Goal: Transaction & Acquisition: Purchase product/service

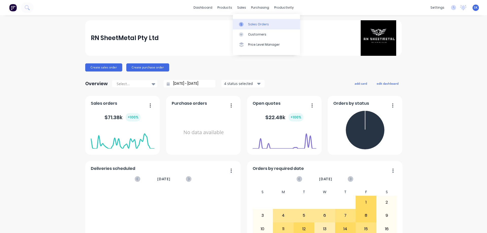
click at [249, 21] on link "Sales Orders" at bounding box center [266, 24] width 67 height 10
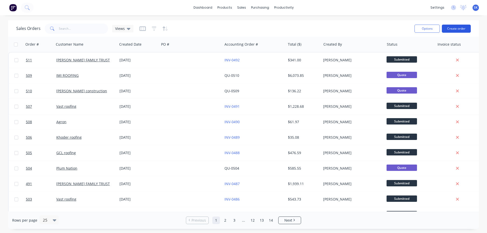
click at [461, 30] on button "Create order" at bounding box center [456, 29] width 29 height 8
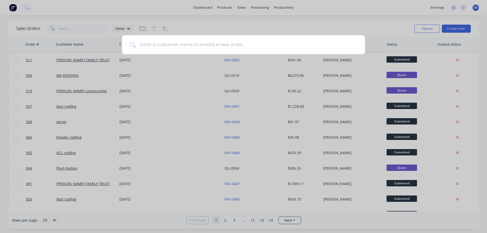
click at [154, 45] on input at bounding box center [246, 44] width 221 height 19
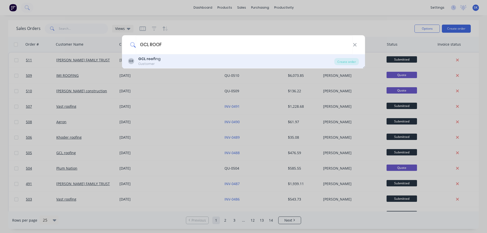
type input "GCL ROOF"
click at [159, 58] on div "GR GCL roof ing Customer" at bounding box center [231, 61] width 206 height 10
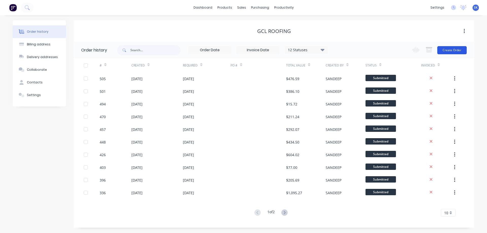
click at [448, 53] on button "Create Order" at bounding box center [451, 50] width 29 height 8
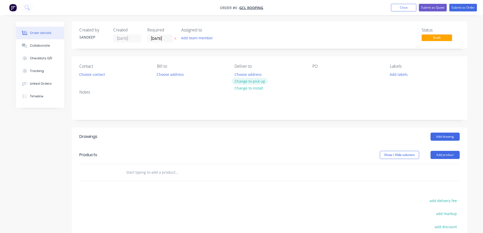
click at [244, 80] on button "Change to pick up" at bounding box center [250, 81] width 36 height 7
click at [142, 175] on input "text" at bounding box center [176, 172] width 101 height 10
type input "r"
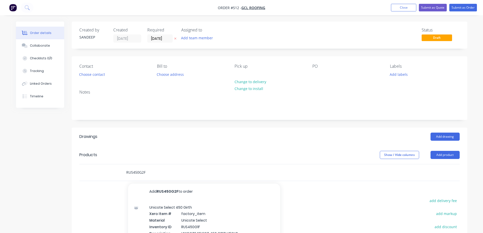
type input "RUS450G2F"
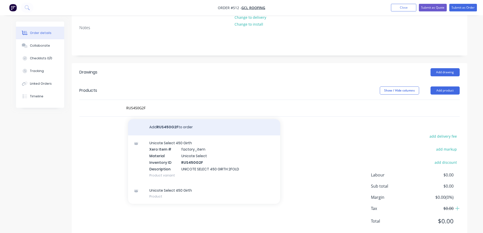
scroll to position [77, 0]
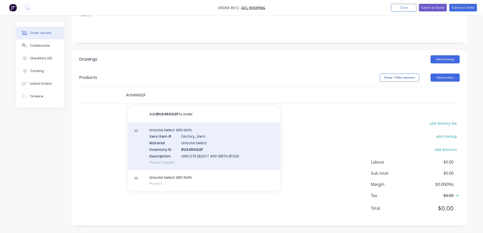
click at [186, 154] on div "Unicote Select 450 Girth Xero Item # factory_item Material Unicote Select Inven…" at bounding box center [204, 146] width 152 height 47
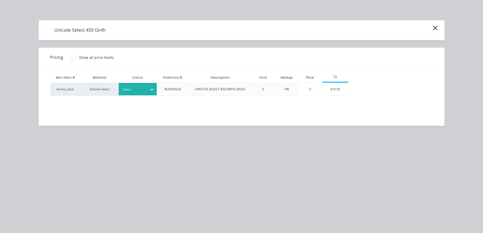
click at [142, 86] on div "Select" at bounding box center [133, 89] width 28 height 7
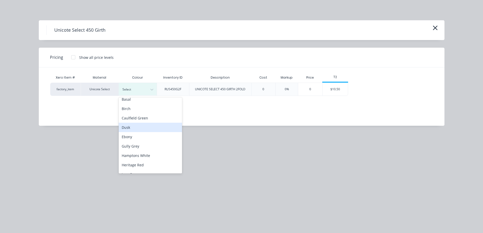
scroll to position [44, 0]
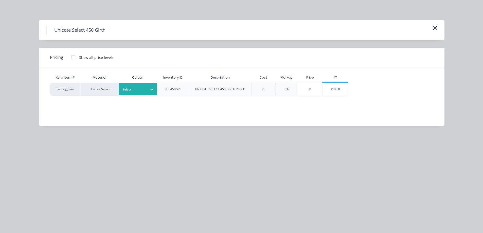
click at [151, 92] on icon at bounding box center [151, 89] width 5 height 5
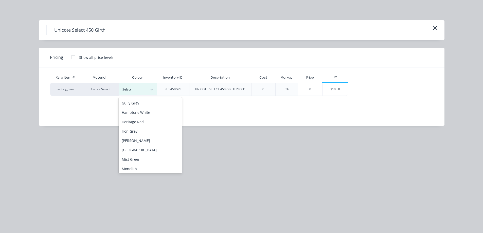
scroll to position [31, 0]
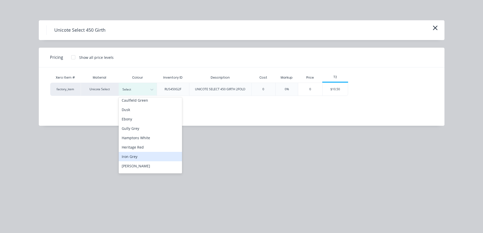
click at [139, 156] on div "Iron Grey" at bounding box center [150, 156] width 63 height 9
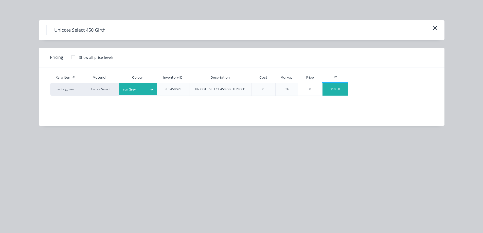
click at [331, 90] on div "$10.50" at bounding box center [335, 89] width 25 height 13
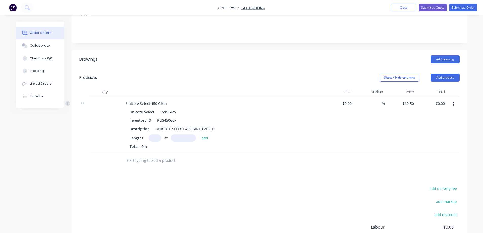
click at [154, 139] on input "text" at bounding box center [155, 137] width 13 height 7
type input "1"
type input "4200mm"
click at [202, 137] on button "add" at bounding box center [205, 137] width 12 height 7
type input "$44.10"
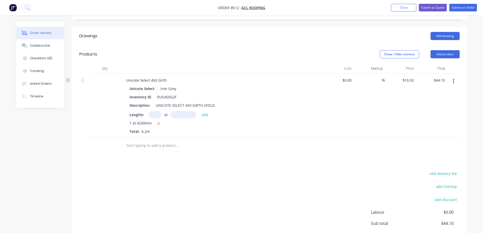
scroll to position [100, 0]
click at [435, 10] on button "Submit as Quote" at bounding box center [433, 8] width 28 height 8
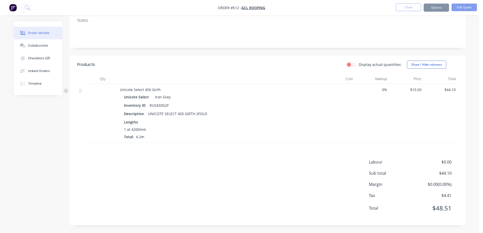
scroll to position [0, 0]
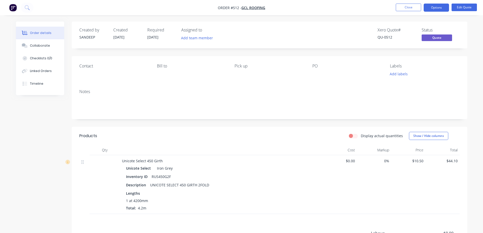
click at [447, 2] on nav "Order #512 - GCL roofing Close Options Edit Quote" at bounding box center [241, 7] width 483 height 15
click at [442, 7] on button "Options" at bounding box center [436, 8] width 25 height 8
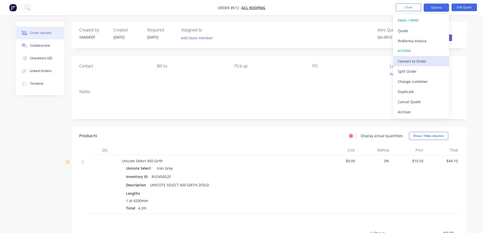
click at [417, 64] on div "Convert to Order" at bounding box center [421, 61] width 47 height 7
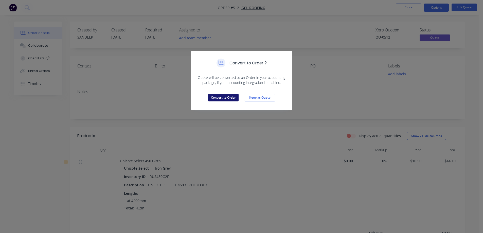
click at [216, 97] on button "Convert to Order" at bounding box center [223, 98] width 30 height 8
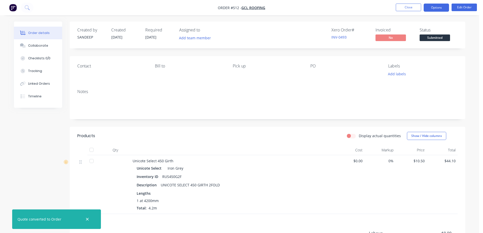
click at [431, 9] on button "Options" at bounding box center [436, 8] width 25 height 8
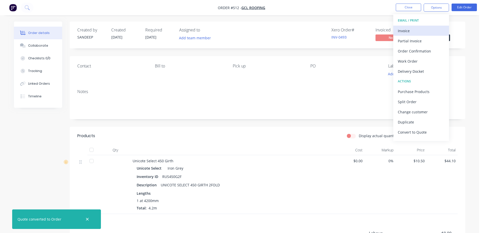
click at [423, 27] on div "Invoice" at bounding box center [421, 30] width 47 height 7
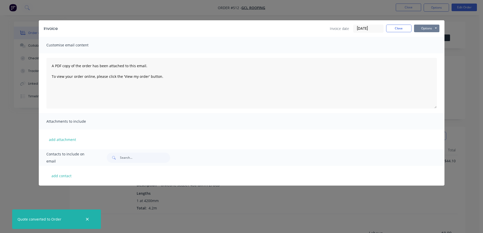
click at [423, 27] on button "Options" at bounding box center [426, 29] width 25 height 8
click at [424, 36] on button "Preview" at bounding box center [430, 37] width 32 height 8
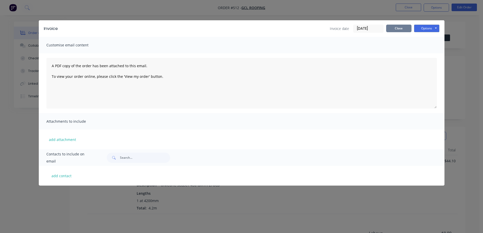
click at [400, 29] on button "Close" at bounding box center [398, 29] width 25 height 8
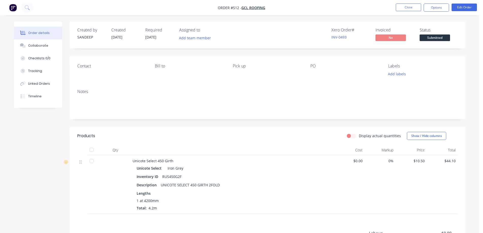
click at [14, 7] on img "button" at bounding box center [13, 8] width 8 height 8
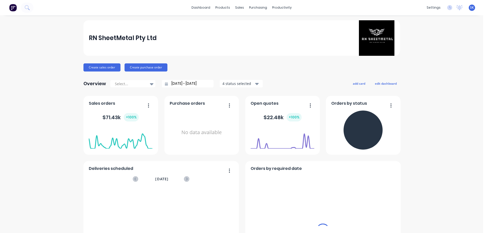
click at [239, 9] on div "sales" at bounding box center [240, 8] width 14 height 8
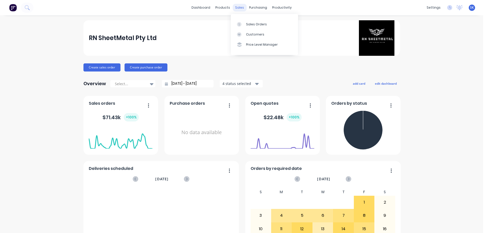
click at [239, 8] on div "sales" at bounding box center [240, 8] width 14 height 8
click at [252, 24] on div "Sales Orders" at bounding box center [256, 24] width 21 height 5
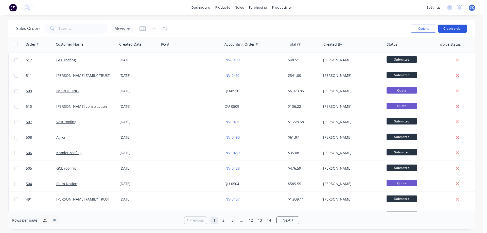
click at [448, 27] on button "Create order" at bounding box center [452, 29] width 29 height 8
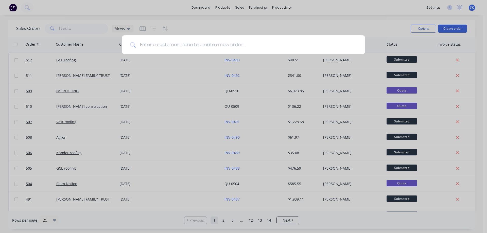
click at [159, 47] on input at bounding box center [246, 44] width 221 height 19
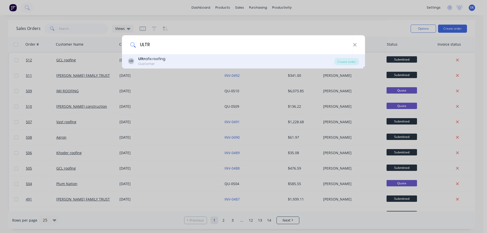
type input "ULTR"
click at [158, 63] on div "Customer" at bounding box center [151, 64] width 27 height 5
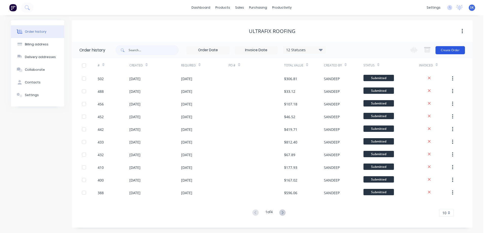
click at [444, 48] on button "Create Order" at bounding box center [449, 50] width 29 height 8
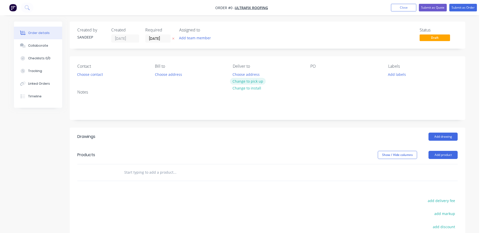
click at [242, 83] on button "Change to pick up" at bounding box center [248, 81] width 36 height 7
click at [155, 171] on input "text" at bounding box center [174, 172] width 101 height 10
click at [136, 173] on input "text" at bounding box center [174, 172] width 101 height 10
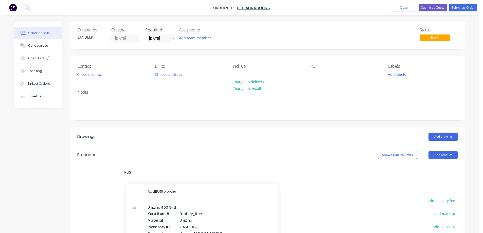
click at [143, 171] on input "RUS" at bounding box center [174, 172] width 101 height 10
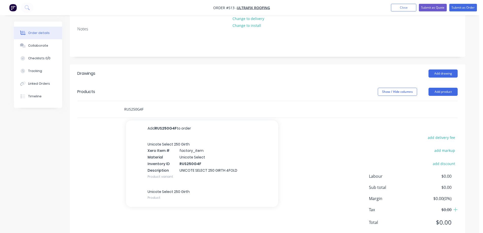
scroll to position [76, 0]
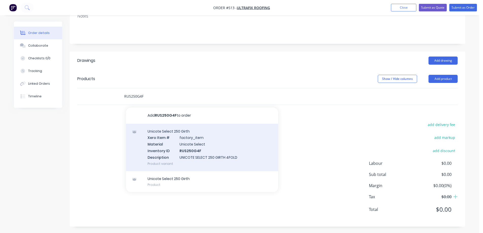
type input "RUS250G4F"
click at [180, 145] on div "Unicote Select 250 Girth Xero Item # factory_item Material Unicote Select Inven…" at bounding box center [202, 147] width 152 height 47
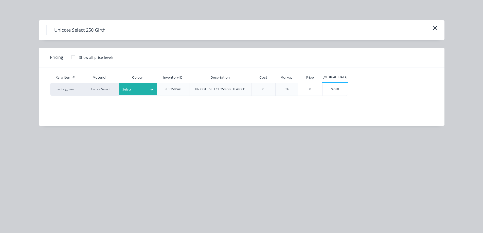
click at [131, 89] on div at bounding box center [134, 90] width 23 height 6
click at [63, 207] on div "Ebony" at bounding box center [31, 211] width 63 height 9
click at [332, 91] on div "$7.88" at bounding box center [335, 89] width 25 height 13
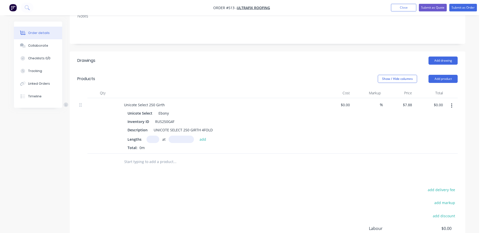
click at [152, 141] on input "text" at bounding box center [153, 139] width 13 height 7
type input "1"
type input "2400mm"
click at [203, 137] on button "add" at bounding box center [203, 139] width 12 height 7
type input "$18.91"
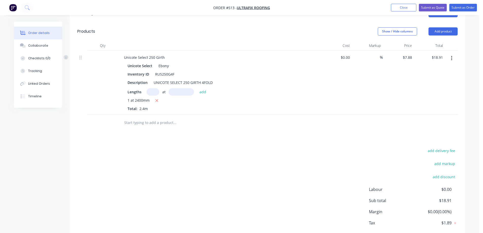
scroll to position [127, 0]
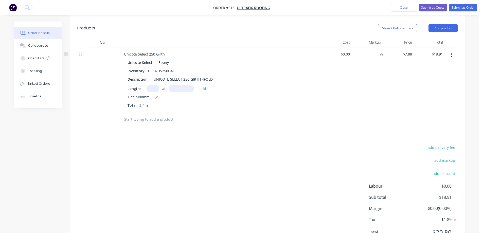
click at [140, 120] on input "text" at bounding box center [174, 119] width 101 height 10
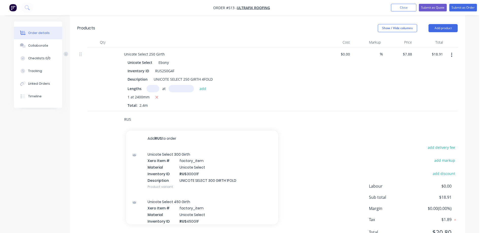
click at [133, 118] on input "RUS" at bounding box center [174, 119] width 101 height 10
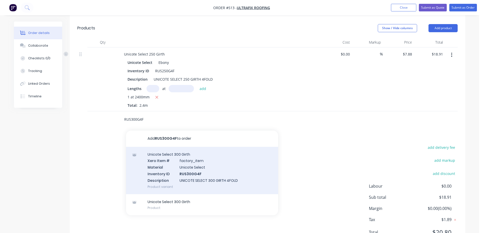
type input "RUS300G4F"
click at [168, 169] on div "Unicote Select 300 Girth Xero Item # factory_item Material Unicote Select Inven…" at bounding box center [202, 170] width 152 height 47
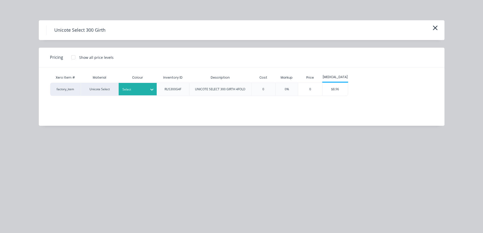
click at [140, 90] on div at bounding box center [134, 90] width 23 height 6
click at [63, 156] on div "Ebony" at bounding box center [31, 160] width 63 height 9
click at [333, 91] on div "$8.96" at bounding box center [335, 89] width 25 height 13
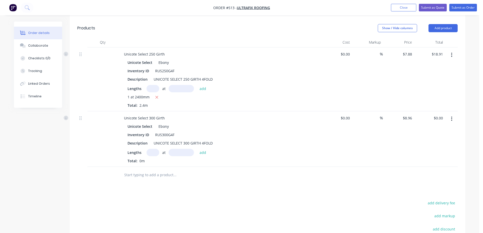
click at [152, 152] on input "text" at bounding box center [153, 152] width 13 height 7
type input "1"
type input "4800mm"
click at [205, 151] on button "add" at bounding box center [203, 152] width 12 height 7
type input "$43.01"
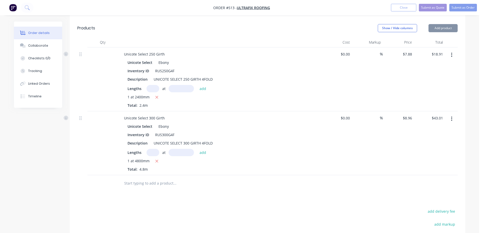
click at [146, 187] on input "text" at bounding box center [174, 183] width 101 height 10
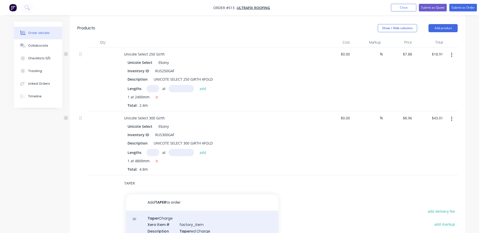
type input "TAPER"
click at [148, 217] on div "Taper Charge Xero Item # factory_item Description Taper ed Charge Product varia…" at bounding box center [202, 228] width 152 height 34
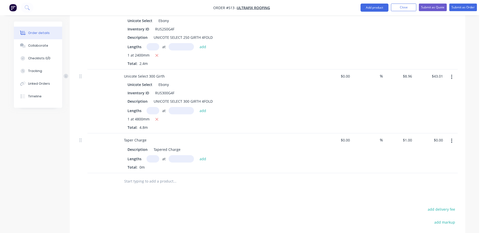
scroll to position [178, 0]
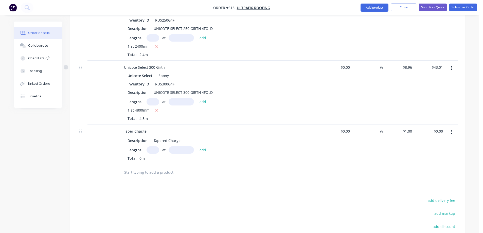
click at [152, 151] on input "text" at bounding box center [153, 149] width 13 height 7
type input "1"
type input "4800mm"
click at [203, 148] on button "add" at bounding box center [203, 149] width 12 height 7
type input "$4.80"
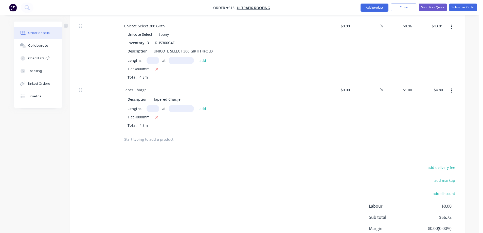
scroll to position [228, 0]
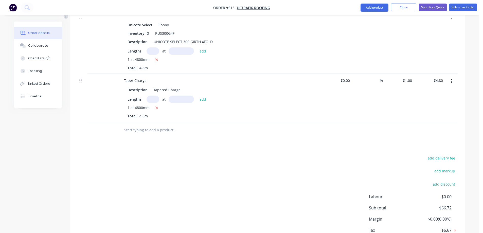
click at [134, 133] on input "text" at bounding box center [174, 130] width 101 height 10
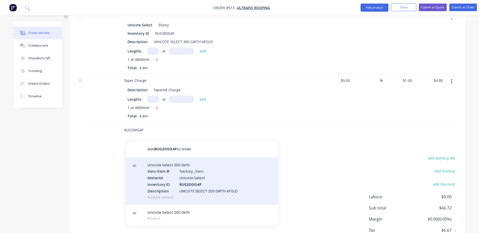
type input "RUS200G4F"
click at [176, 176] on div "Unicote Select 200 Girth Xero Item # factory_item Material Unicote Select Inven…" at bounding box center [202, 181] width 152 height 47
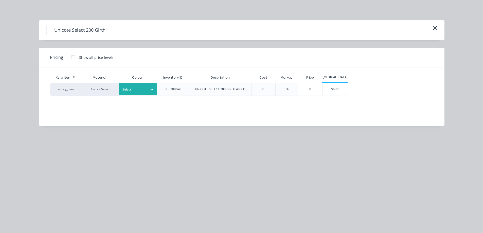
click at [144, 90] on div at bounding box center [134, 90] width 23 height 6
click at [63, 64] on div "Ebony" at bounding box center [31, 59] width 63 height 9
click at [330, 91] on div "$6.81" at bounding box center [335, 89] width 25 height 13
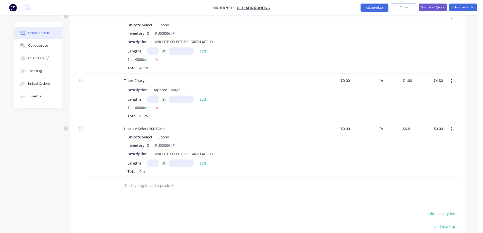
click at [149, 161] on input "text" at bounding box center [153, 163] width 13 height 7
type input "1"
type input "400mm"
click at [205, 164] on button "add" at bounding box center [203, 163] width 12 height 7
type input "$2.72"
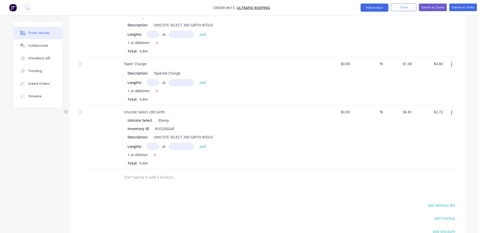
scroll to position [279, 0]
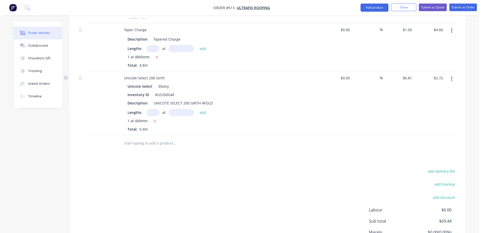
click at [165, 144] on input "text" at bounding box center [174, 143] width 101 height 10
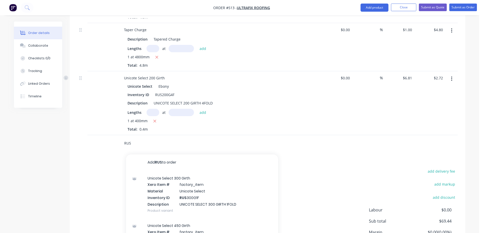
click at [138, 142] on input "RUS" at bounding box center [174, 143] width 101 height 10
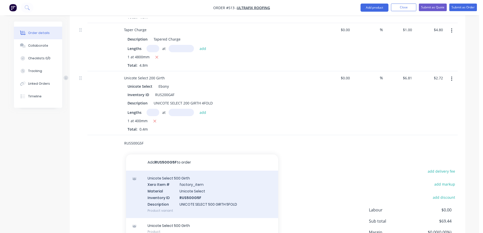
type input "RUS500G5F"
click at [163, 187] on div "Unicote Select 500 Girth Xero Item # factory_item Material Unicote Select Inven…" at bounding box center [202, 194] width 152 height 47
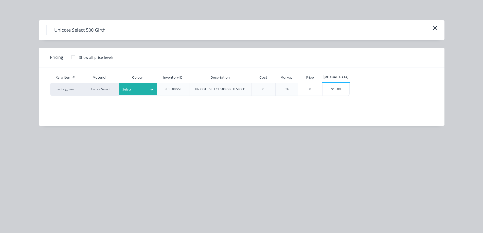
click at [138, 90] on div at bounding box center [134, 90] width 23 height 6
click at [63, 7] on div "Monolith" at bounding box center [31, 1] width 63 height 9
click at [345, 92] on div "$13.89" at bounding box center [336, 89] width 27 height 13
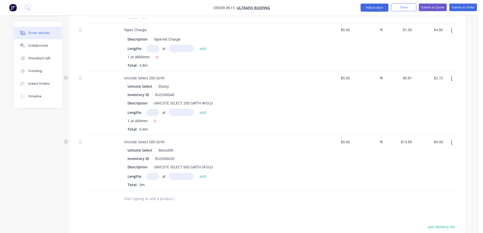
click at [154, 177] on input "text" at bounding box center [153, 176] width 13 height 7
type input "1"
type input "1000mm"
click at [207, 178] on button "add" at bounding box center [203, 176] width 12 height 7
type input "$13.89"
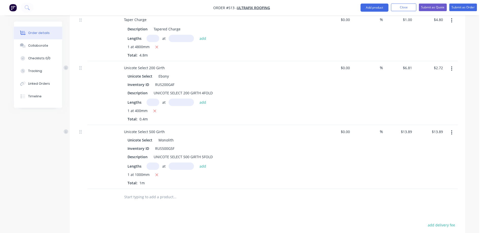
scroll to position [289, 0]
click at [428, 7] on button "Submit as Quote" at bounding box center [433, 8] width 28 height 8
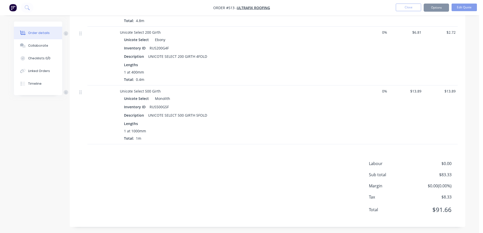
scroll to position [0, 0]
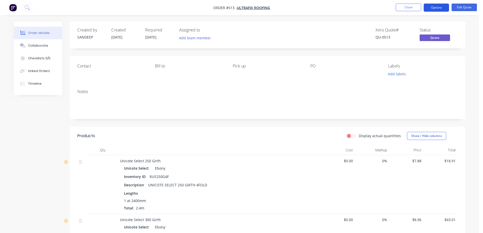
click at [438, 9] on button "Options" at bounding box center [436, 8] width 25 height 8
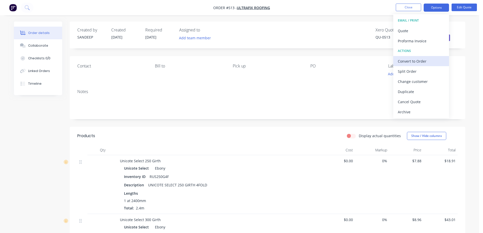
click at [410, 58] on div "Convert to Order" at bounding box center [421, 61] width 47 height 7
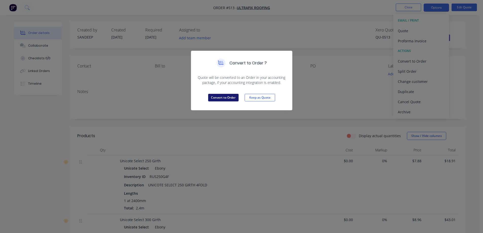
click at [233, 97] on button "Convert to Order" at bounding box center [223, 98] width 30 height 8
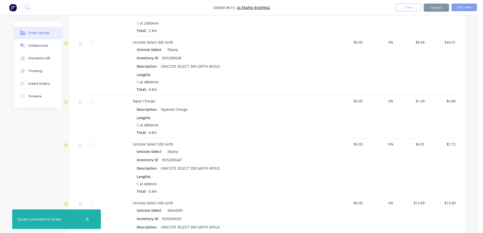
scroll to position [254, 0]
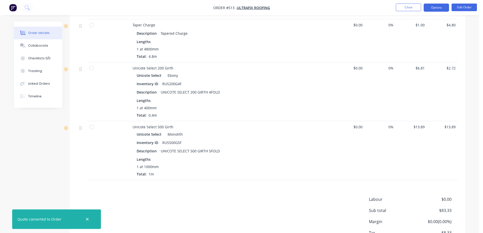
click at [441, 9] on button "Options" at bounding box center [436, 8] width 25 height 8
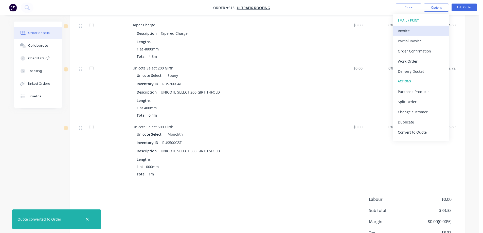
click at [411, 32] on div "Invoice" at bounding box center [421, 30] width 47 height 7
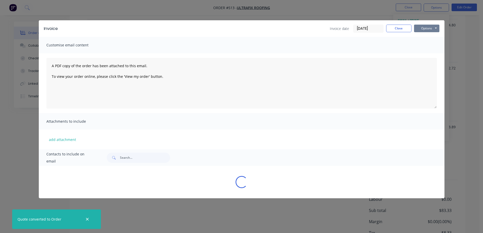
click at [430, 28] on button "Options" at bounding box center [426, 29] width 25 height 8
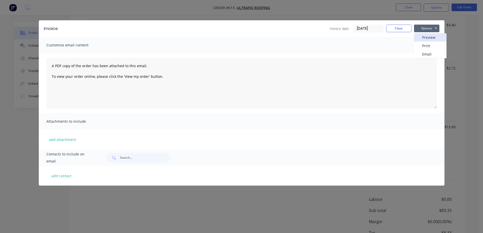
click at [428, 37] on button "Preview" at bounding box center [430, 37] width 32 height 8
click at [397, 30] on button "Close" at bounding box center [398, 29] width 25 height 8
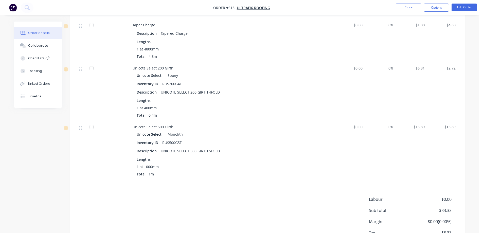
click at [13, 11] on img "button" at bounding box center [13, 8] width 8 height 8
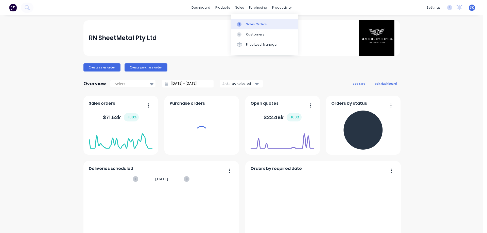
click at [245, 23] on link "Sales Orders" at bounding box center [264, 24] width 67 height 10
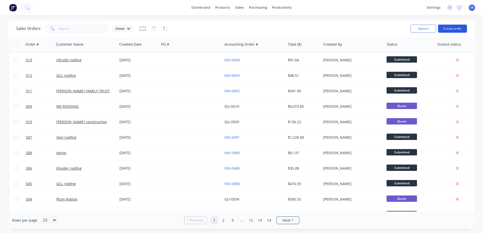
click at [456, 30] on button "Create order" at bounding box center [452, 29] width 29 height 8
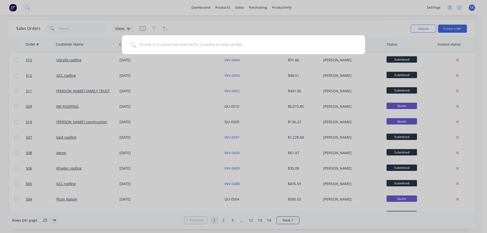
click at [185, 42] on input at bounding box center [246, 44] width 221 height 19
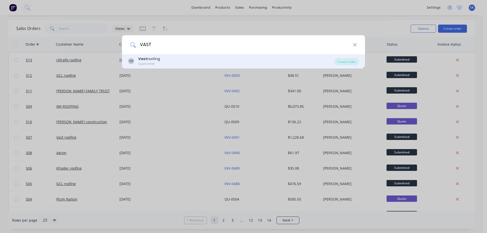
type input "VAST"
click at [176, 57] on div "VR Vast roofing Customer" at bounding box center [231, 61] width 206 height 10
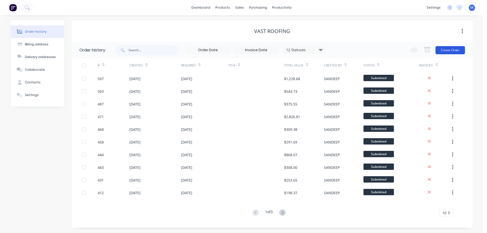
click at [447, 50] on button "Create Order" at bounding box center [449, 50] width 29 height 8
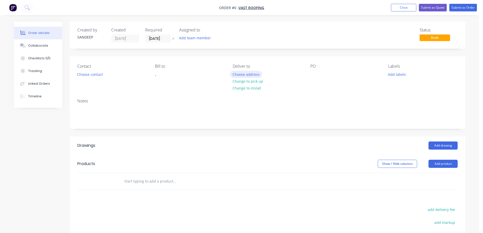
click at [250, 75] on button "Choose address" at bounding box center [246, 74] width 32 height 7
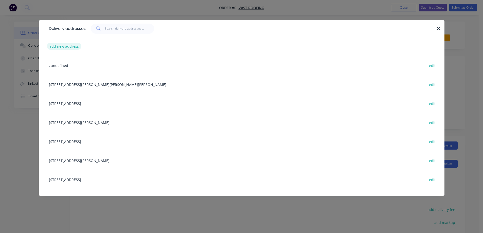
click at [59, 48] on button "add new address" at bounding box center [64, 46] width 35 height 7
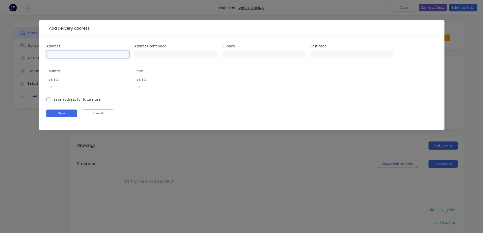
click at [116, 52] on input "text" at bounding box center [87, 54] width 83 height 8
paste input "34 Kambea Cres"
type input "34 Kambea Cres"
click at [279, 57] on input "text" at bounding box center [263, 54] width 83 height 8
paste input "VIEWBANK"
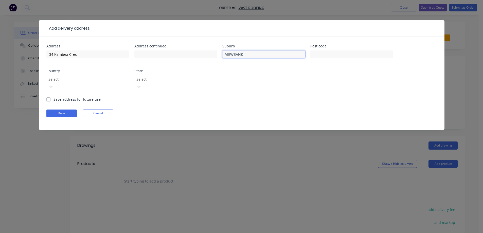
type input "VIEWBANK"
click at [332, 51] on input "text" at bounding box center [351, 54] width 83 height 8
paste input "3084"
type input "3084"
click at [70, 82] on div at bounding box center [84, 79] width 73 height 6
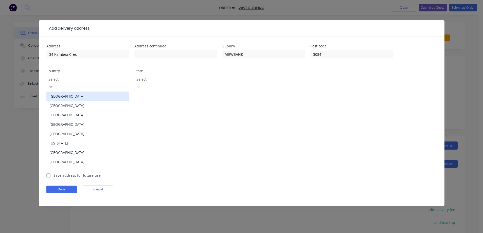
click at [70, 92] on div "Australia" at bounding box center [87, 96] width 83 height 9
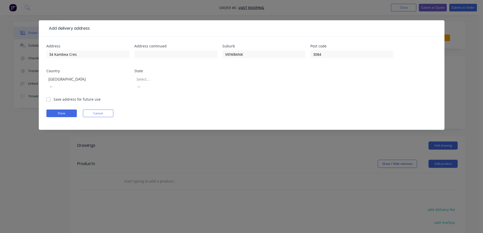
click at [158, 81] on div at bounding box center [172, 79] width 73 height 6
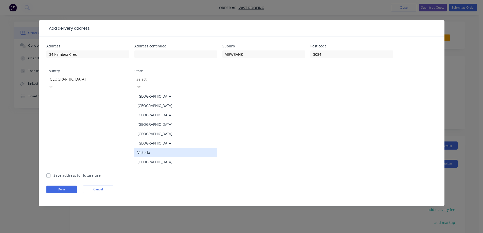
click at [150, 148] on div "Victoria" at bounding box center [175, 152] width 83 height 9
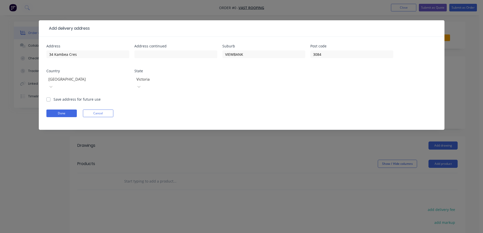
click at [65, 97] on label "Save address for future use" at bounding box center [77, 99] width 47 height 5
click at [50, 97] on input "Save address for future use" at bounding box center [48, 99] width 4 height 5
checkbox input "true"
click at [59, 110] on button "Done" at bounding box center [61, 114] width 30 height 8
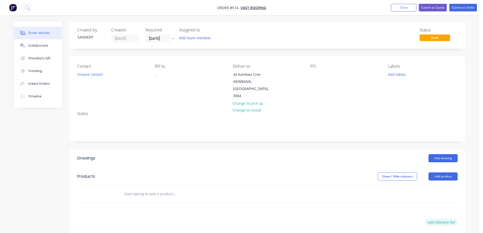
click at [437, 219] on button "add delivery fee" at bounding box center [441, 222] width 33 height 7
type input "50"
click at [353, 201] on div "Drawings Add drawing Products Show / Hide columns Add product Delivery fee Deli…" at bounding box center [268, 236] width 396 height 174
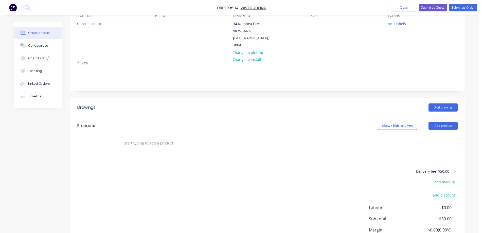
scroll to position [76, 0]
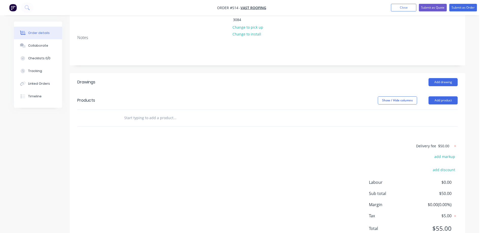
click at [134, 113] on input "text" at bounding box center [174, 118] width 101 height 10
type input "r"
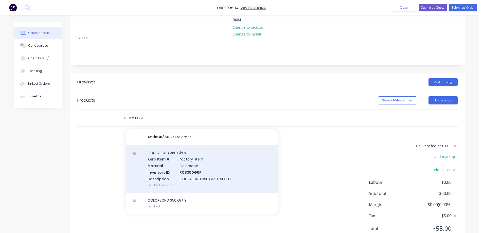
type input "RCB350G5F"
click at [176, 163] on div "COLORBOND 350 Girth Xero Item # factory_item Material Colorbond Inventory ID RC…" at bounding box center [202, 168] width 152 height 47
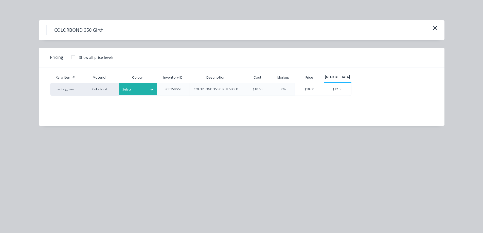
click at [147, 94] on div "Select" at bounding box center [138, 89] width 38 height 12
click at [63, 191] on div "Monument" at bounding box center [31, 195] width 63 height 9
click at [341, 86] on div "$12.56" at bounding box center [337, 89] width 27 height 13
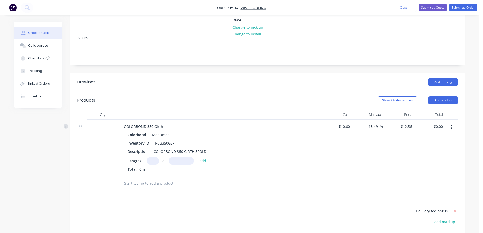
click at [153, 157] on input "text" at bounding box center [153, 160] width 13 height 7
type input "8"
type input "1500mm"
click at [204, 157] on button "add" at bounding box center [203, 160] width 12 height 7
type input "$150.72"
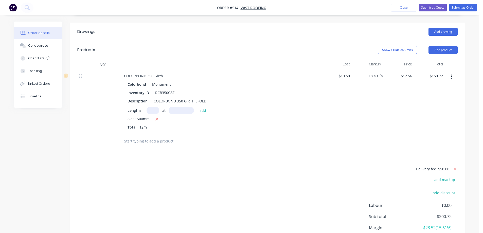
scroll to position [127, 0]
click at [150, 136] on input "text" at bounding box center [174, 141] width 101 height 10
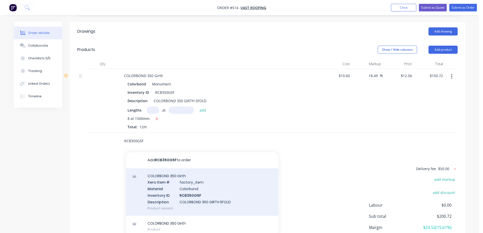
type input "RCB350G5F"
click at [176, 183] on div "COLORBOND 350 Girth Xero Item # factory_item Material Colorbond Inventory ID RC…" at bounding box center [202, 191] width 152 height 47
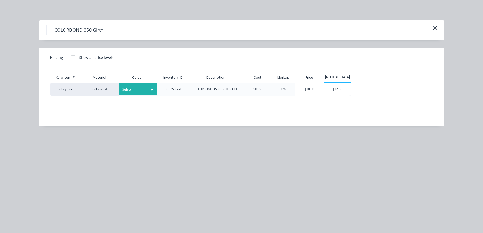
click at [147, 94] on div "Select" at bounding box center [138, 89] width 38 height 12
click at [63, 155] on div "Monument" at bounding box center [31, 159] width 63 height 9
click at [336, 90] on div "$12.56" at bounding box center [337, 89] width 27 height 13
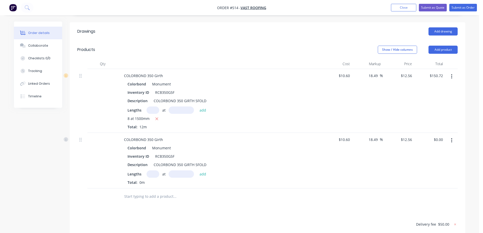
click at [154, 170] on input "text" at bounding box center [153, 173] width 13 height 7
type input "4"
type input "1500mm"
click at [202, 170] on button "add" at bounding box center [203, 173] width 12 height 7
type input "$75.36"
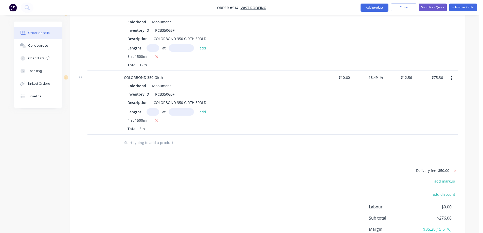
scroll to position [221, 0]
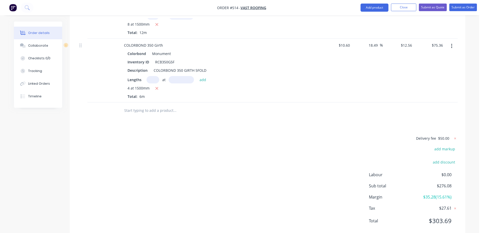
click at [153, 106] on input "text" at bounding box center [174, 111] width 101 height 10
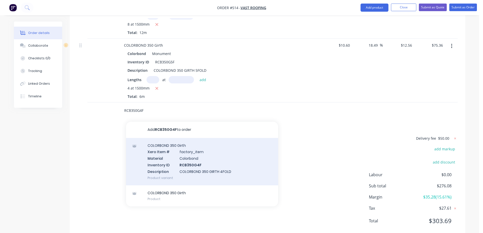
type input "RCB350G4F"
click at [171, 149] on div "COLORBOND 350 Girth Xero Item # factory_item Material Colorbond Inventory ID RC…" at bounding box center [202, 161] width 152 height 47
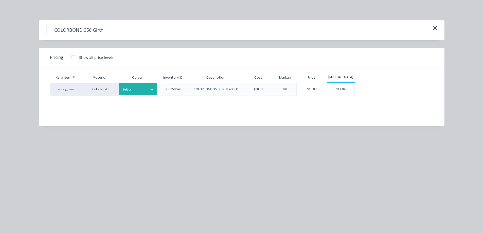
click at [139, 86] on div "Select" at bounding box center [133, 89] width 28 height 7
click at [63, 45] on div "Monument" at bounding box center [31, 40] width 63 height 9
click at [341, 84] on div "$11.84" at bounding box center [340, 89] width 27 height 13
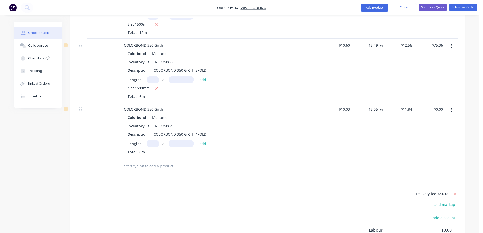
click at [150, 140] on input "text" at bounding box center [153, 143] width 13 height 7
type input "4"
type input "1500mm"
click at [207, 140] on button "add" at bounding box center [203, 143] width 12 height 7
type input "$71.04"
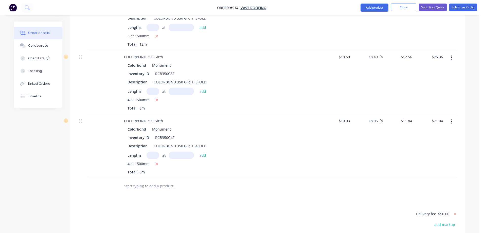
scroll to position [221, 0]
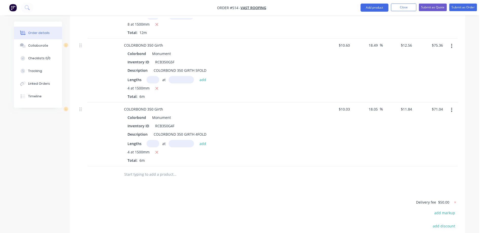
click at [147, 169] on input "text" at bounding box center [174, 174] width 101 height 10
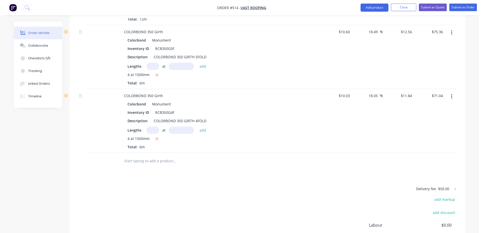
scroll to position [247, 0]
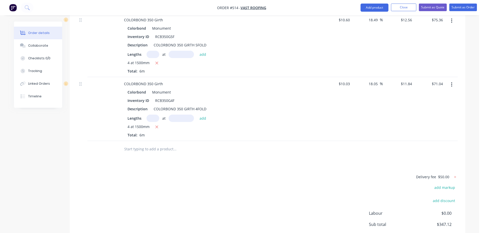
click at [156, 144] on input "text" at bounding box center [174, 149] width 101 height 10
type input "r"
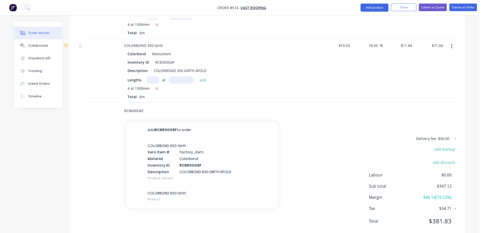
scroll to position [285, 0]
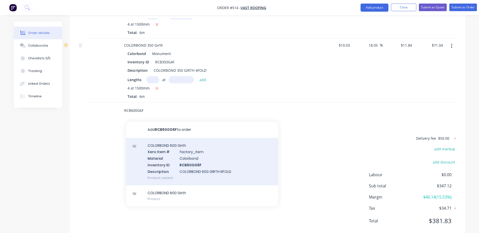
type input "RCB600G6F"
click at [165, 144] on div "COLORBOND 600 Girth Xero Item # factory_item Material Colorbond Inventory ID RC…" at bounding box center [202, 161] width 152 height 47
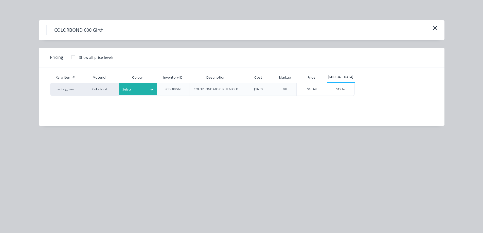
click at [139, 86] on div "Select" at bounding box center [133, 89] width 28 height 7
click at [341, 90] on div "$19.67" at bounding box center [340, 89] width 27 height 13
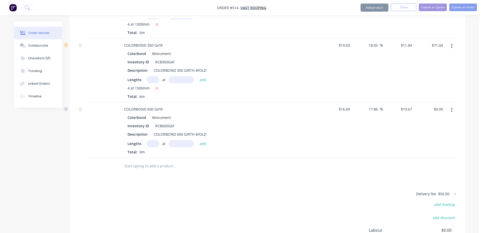
click at [150, 140] on input "text" at bounding box center [153, 143] width 13 height 7
type input "1"
type input "1000mm"
click at [206, 140] on button "add" at bounding box center [203, 143] width 12 height 7
type input "$19.67"
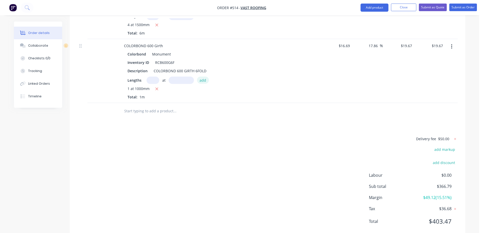
scroll to position [349, 0]
click at [142, 106] on input "text" at bounding box center [174, 111] width 101 height 10
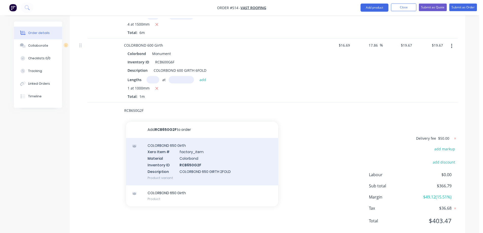
type input "RCB650G2F"
click at [147, 145] on div "COLORBOND 650 Girth Xero Item # factory_item Material Colorbond Inventory ID RC…" at bounding box center [202, 161] width 152 height 47
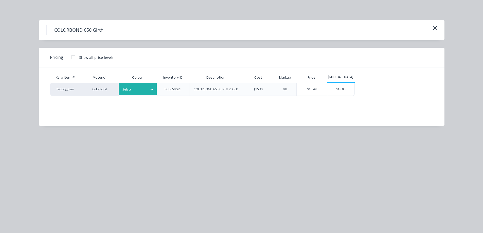
click at [142, 91] on div at bounding box center [134, 90] width 23 height 6
click at [337, 89] on div "$18.05" at bounding box center [340, 89] width 27 height 13
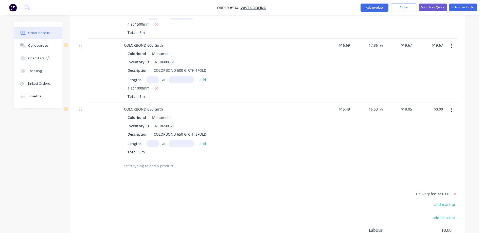
click at [153, 140] on input "text" at bounding box center [153, 143] width 13 height 7
type input "2"
type input "1000mm"
click at [207, 140] on div "2 at 1000mm add" at bounding box center [178, 143] width 62 height 7
click at [203, 140] on button "add" at bounding box center [203, 143] width 12 height 7
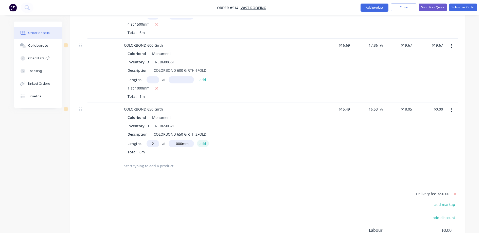
type input "$36.10"
click at [163, 169] on input "text" at bounding box center [174, 174] width 101 height 10
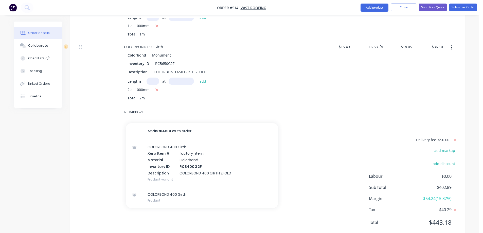
scroll to position [413, 0]
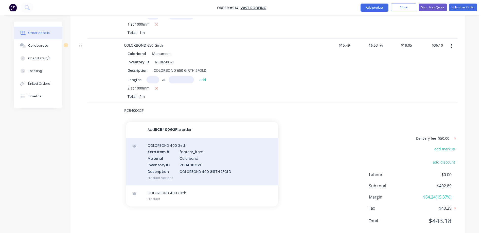
type input "RCB400G2F"
click at [177, 150] on div "COLORBOND 400 Girth Xero Item # factory_item Material Colorbond Inventory ID RC…" at bounding box center [202, 161] width 152 height 47
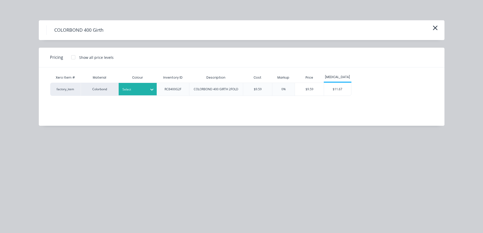
click at [138, 90] on div at bounding box center [134, 90] width 23 height 6
click at [334, 91] on div "$11.67" at bounding box center [337, 89] width 27 height 13
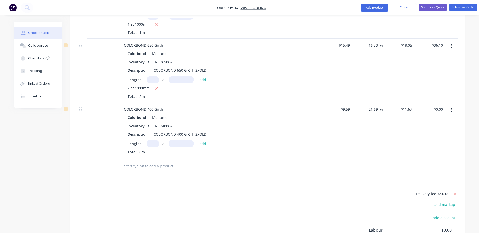
click at [154, 140] on input "text" at bounding box center [153, 143] width 13 height 7
type input "2"
type input "1500mm"
click at [206, 140] on button "add" at bounding box center [203, 143] width 12 height 7
type input "$35.01"
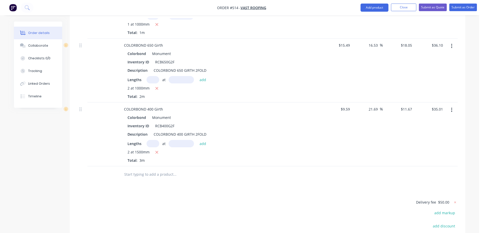
click at [139, 169] on input "text" at bounding box center [174, 174] width 101 height 10
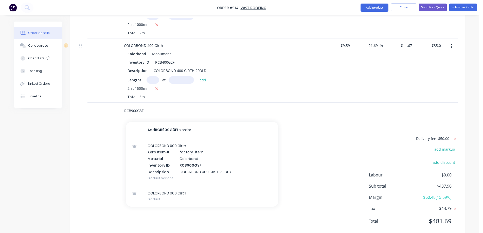
scroll to position [477, 0]
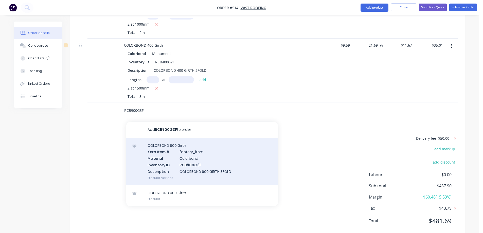
type input "RCB900G3F"
click at [182, 147] on div "COLORBOND 900 Girth Xero Item # factory_item Material Colorbond Inventory ID RC…" at bounding box center [202, 161] width 152 height 47
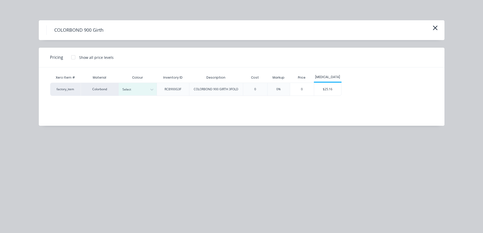
click at [146, 89] on div "Select" at bounding box center [133, 89] width 28 height 7
click at [331, 90] on div "$25.16" at bounding box center [327, 89] width 27 height 13
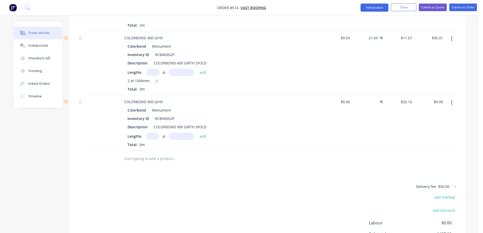
click at [154, 133] on input "text" at bounding box center [153, 136] width 13 height 7
type input "1"
type input "8000mm"
click at [205, 133] on button "add" at bounding box center [203, 136] width 12 height 7
type input "$201.28"
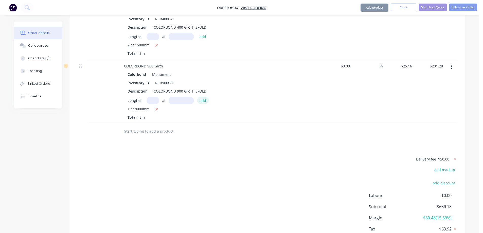
scroll to position [541, 0]
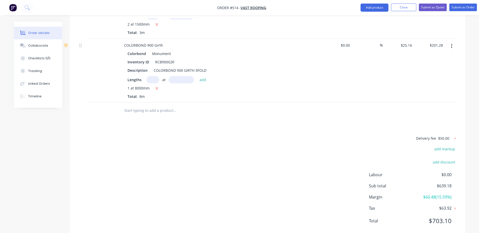
click at [159, 106] on input "text" at bounding box center [174, 111] width 101 height 10
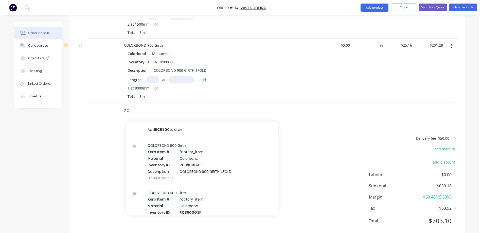
type input "R"
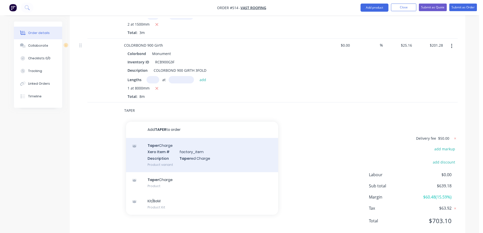
type input "TAPER"
click at [159, 138] on div "Taper Charge Xero Item # factory_item Description Taper ed Charge Product varia…" at bounding box center [202, 155] width 152 height 34
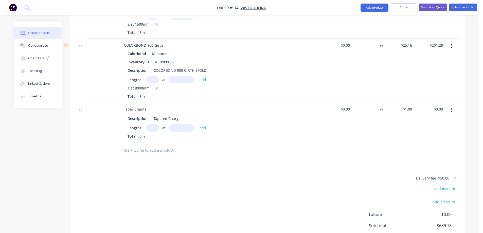
click at [148, 124] on input "text" at bounding box center [153, 127] width 13 height 7
type input "1"
type input "8000mm"
click at [202, 124] on button "add" at bounding box center [203, 127] width 12 height 7
type input "$8.00"
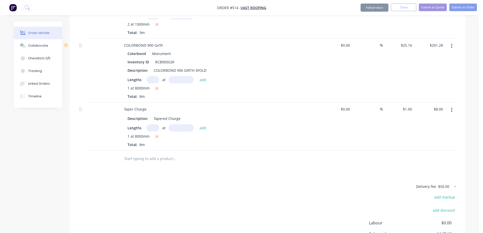
click at [165, 154] on input "text" at bounding box center [174, 159] width 101 height 10
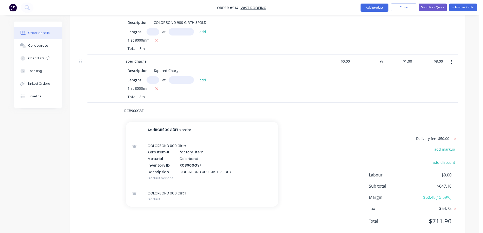
scroll to position [589, 0]
type input "RCB900G3F"
click at [165, 141] on div "COLORBOND 900 Girth Xero Item # factory_item Material Colorbond Inventory ID RC…" at bounding box center [202, 161] width 152 height 47
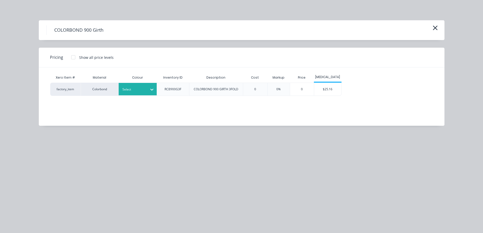
click at [138, 89] on div at bounding box center [134, 90] width 23 height 6
click at [328, 92] on div "$25.16" at bounding box center [327, 89] width 27 height 13
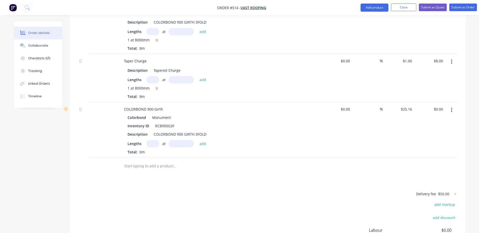
click at [153, 140] on input "text" at bounding box center [153, 143] width 13 height 7
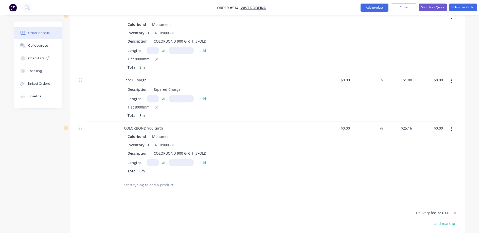
scroll to position [614, 0]
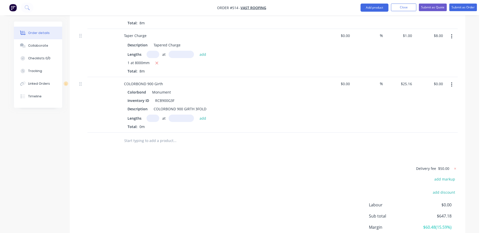
click at [147, 115] on input "text" at bounding box center [153, 118] width 13 height 7
type input "1"
type input "3500mm"
click at [198, 115] on button "add" at bounding box center [203, 118] width 12 height 7
type input "$88.06"
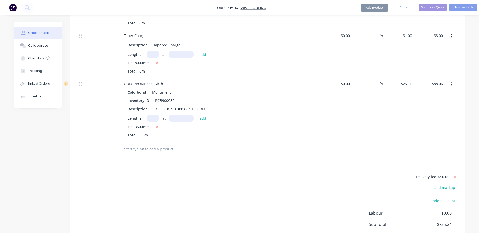
click at [159, 144] on input "text" at bounding box center [174, 149] width 101 height 10
type input "R"
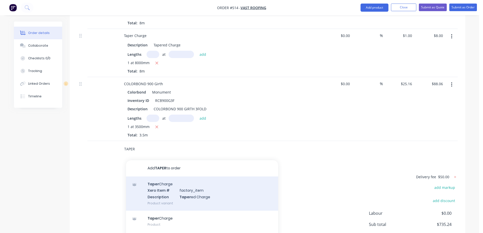
type input "TAPER"
click at [171, 180] on div "Taper Charge Xero Item # factory_item Description Taper ed Charge Product varia…" at bounding box center [202, 194] width 152 height 34
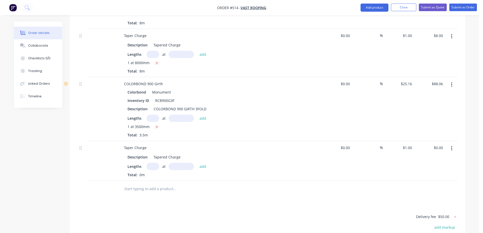
click at [154, 163] on input "text" at bounding box center [153, 166] width 13 height 7
type input "1"
type input "3500mm"
click at [199, 163] on button "add" at bounding box center [203, 166] width 12 height 7
type input "$3.50"
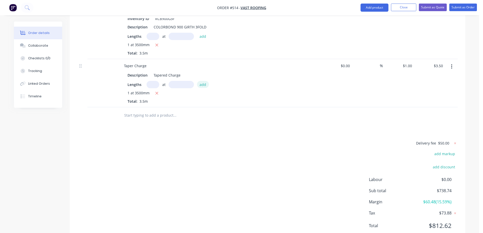
scroll to position [701, 0]
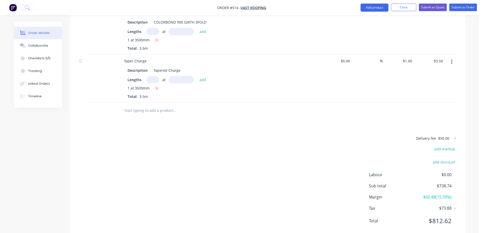
click at [143, 106] on input "text" at bounding box center [174, 111] width 101 height 10
type input "TAPERED SUMP"
click at [152, 122] on button "Add TAPERED SUMP to order" at bounding box center [202, 130] width 152 height 16
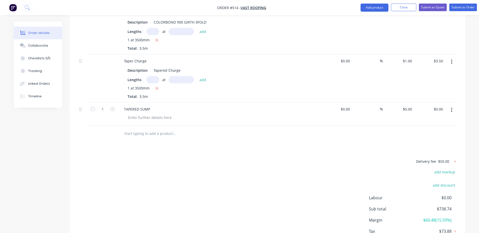
click at [155, 106] on div "TAPERED SUMP" at bounding box center [219, 109] width 199 height 7
click at [149, 106] on div "TAPERED SUMP" at bounding box center [137, 109] width 34 height 7
click at [152, 106] on div "TAPERED SUMP -" at bounding box center [138, 109] width 37 height 7
click at [161, 114] on div at bounding box center [150, 117] width 52 height 7
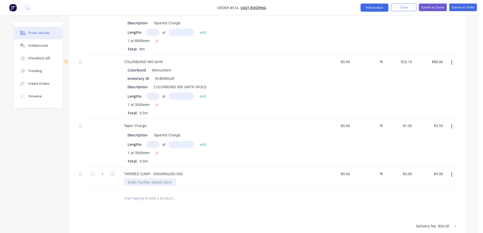
scroll to position [625, 0]
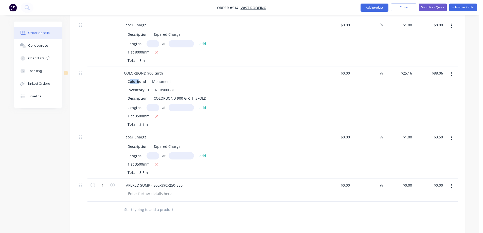
drag, startPoint x: 129, startPoint y: 68, endPoint x: 139, endPoint y: 68, distance: 10.1
click at [139, 78] on div "Colorbond" at bounding box center [138, 81] width 21 height 7
drag, startPoint x: 128, startPoint y: 69, endPoint x: 174, endPoint y: 68, distance: 45.9
click at [174, 78] on div "Colorbond Monument" at bounding box center [220, 81] width 184 height 7
copy div "Colorbond Monument"
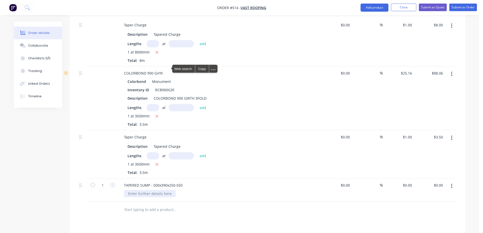
click at [128, 190] on div at bounding box center [150, 193] width 52 height 7
paste div
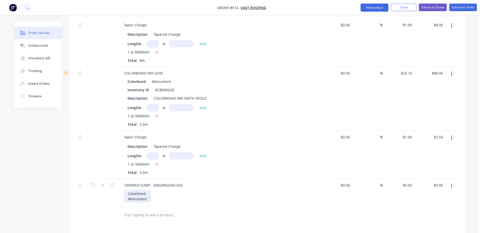
click at [129, 190] on div "Colorbond Monument" at bounding box center [137, 196] width 27 height 13
click at [129, 205] on input "text" at bounding box center [174, 210] width 101 height 10
click at [410, 182] on input "0" at bounding box center [409, 185] width 12 height 7
type input "$70.00"
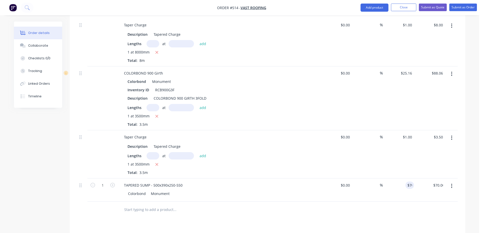
click at [372, 203] on div at bounding box center [267, 210] width 380 height 16
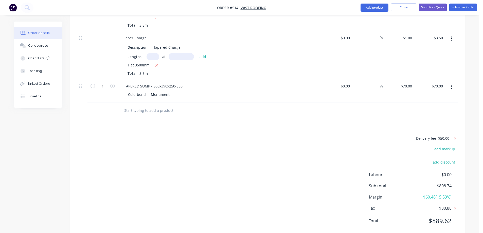
click at [146, 106] on input "text" at bounding box center [174, 111] width 101 height 10
paste input "TWO HIGH SIDE SUMP - 1320 X 400 X 500 - 200 X 300 WITH 50MM TAB - ZINC"
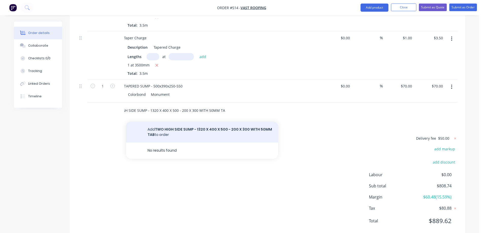
type input "TWO HIGH SIDE SUMP - 1320 X 400 X 500 - 200 X 300 WITH 50MM TAB"
click at [155, 122] on button "Add TWO HIGH SIDE SUMP - 1320 X 400 X 500 - 200 X 300 WITH 50MM TAB to order" at bounding box center [202, 132] width 152 height 21
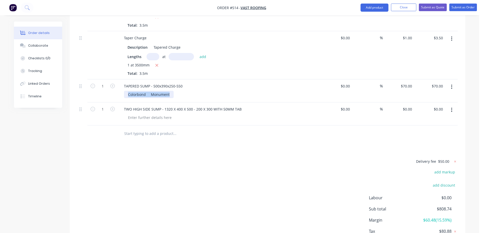
drag, startPoint x: 128, startPoint y: 80, endPoint x: 172, endPoint y: 81, distance: 43.9
click at [172, 91] on div "Colorbond Monument" at bounding box center [149, 94] width 50 height 7
copy div "Colorbond Monument"
click at [152, 114] on div at bounding box center [150, 117] width 52 height 7
paste div
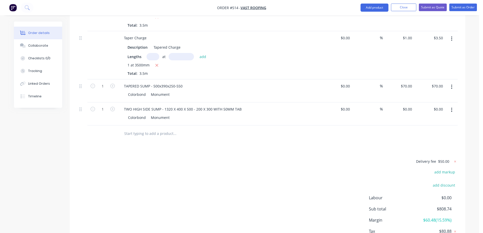
click at [405, 102] on div "0 0" at bounding box center [398, 113] width 31 height 23
type input "$70.00"
click at [242, 158] on div "Delivery fee $50.00 add markup add discount Labour $0.00 Sub total $808.74 Marg…" at bounding box center [267, 205] width 380 height 95
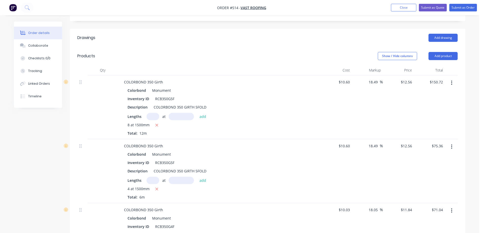
scroll to position [115, 0]
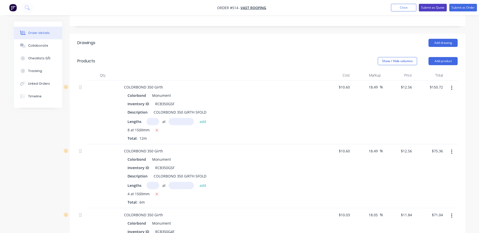
click at [427, 7] on button "Submit as Quote" at bounding box center [433, 8] width 28 height 8
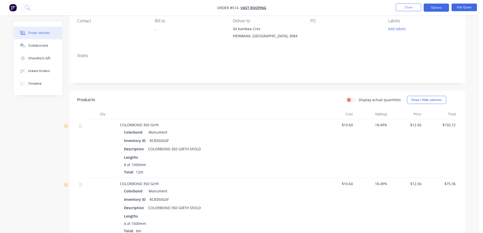
scroll to position [44, 0]
click at [461, 6] on button "Edit Quote" at bounding box center [464, 8] width 25 height 8
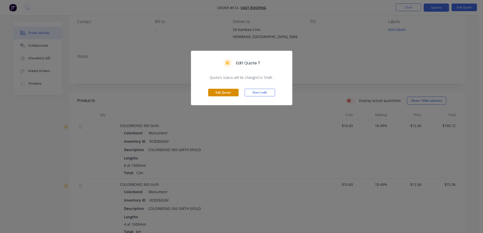
click at [222, 95] on button "Edit Quote" at bounding box center [223, 93] width 30 height 8
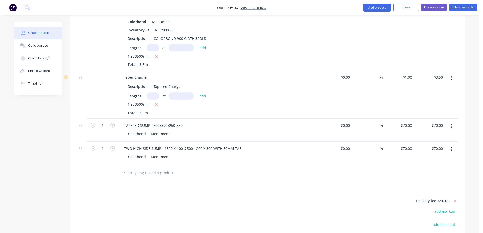
scroll to position [747, 0]
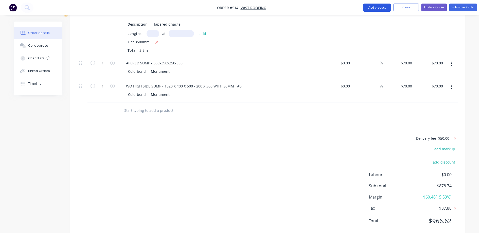
click at [374, 8] on button "Add product" at bounding box center [377, 8] width 28 height 8
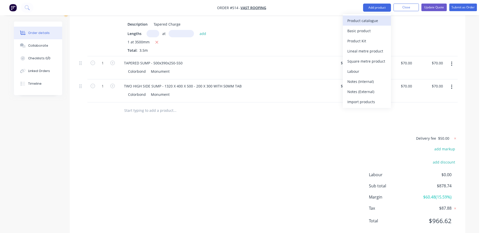
click at [364, 23] on div "Product catalogue" at bounding box center [366, 20] width 39 height 7
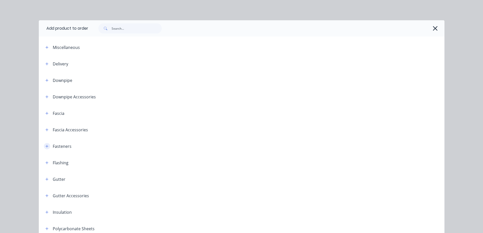
click at [44, 147] on button "button" at bounding box center [47, 146] width 6 height 6
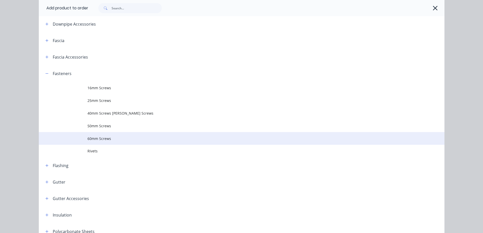
scroll to position [76, 0]
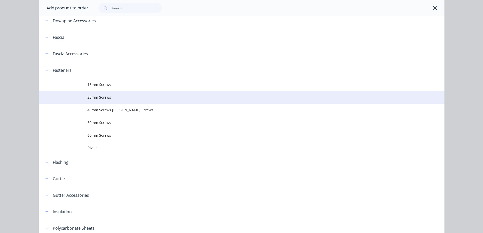
click at [102, 97] on span "25mm Screws" at bounding box center [231, 97] width 286 height 5
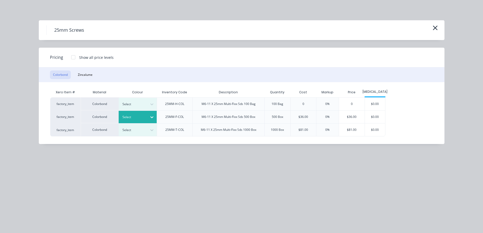
click at [151, 115] on icon at bounding box center [151, 117] width 5 height 5
click at [362, 119] on div "$36.00" at bounding box center [352, 117] width 26 height 13
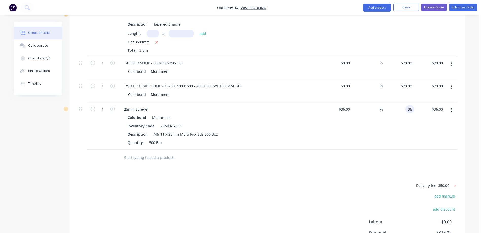
click at [407, 106] on div "36 36" at bounding box center [410, 109] width 9 height 7
type input "50"
type input "38.89"
type input "$50.00"
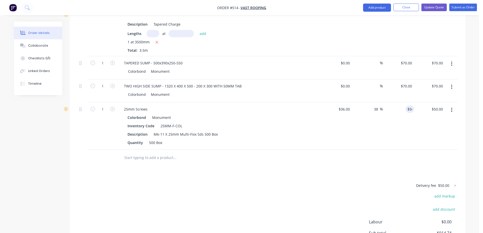
click at [383, 111] on div "$50.00 50" at bounding box center [398, 125] width 31 height 47
click at [113, 107] on icon "button" at bounding box center [112, 109] width 5 height 5
type input "2"
type input "$100.00"
click at [371, 8] on button "Add product" at bounding box center [377, 8] width 28 height 8
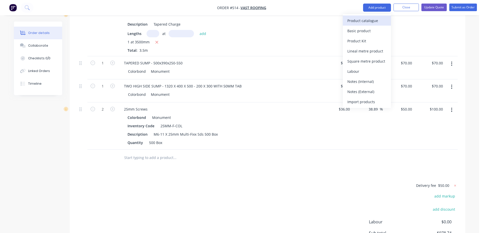
click at [360, 21] on div "Product catalogue" at bounding box center [366, 20] width 39 height 7
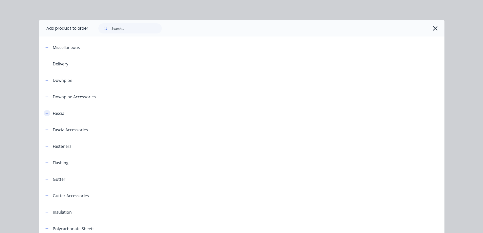
click at [44, 116] on button "button" at bounding box center [47, 113] width 6 height 6
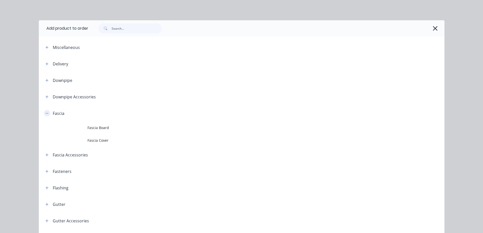
click at [44, 112] on button "button" at bounding box center [47, 113] width 6 height 6
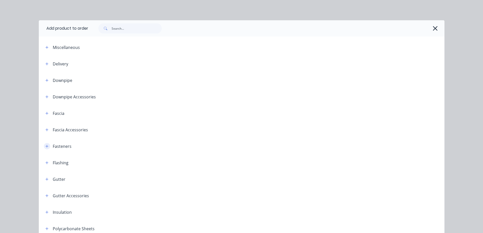
click at [45, 144] on button "button" at bounding box center [47, 146] width 6 height 6
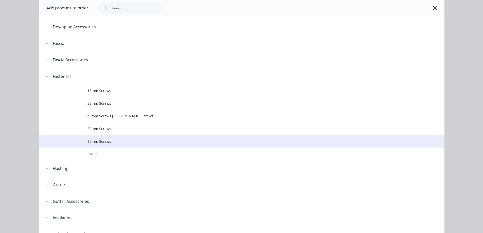
scroll to position [76, 0]
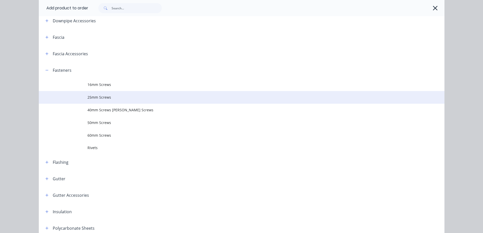
click at [98, 99] on span "25mm Screws" at bounding box center [231, 97] width 286 height 5
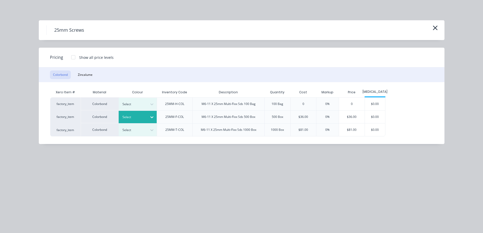
click at [144, 120] on div "Select" at bounding box center [133, 117] width 28 height 7
click at [348, 115] on div "$36.00" at bounding box center [352, 117] width 26 height 13
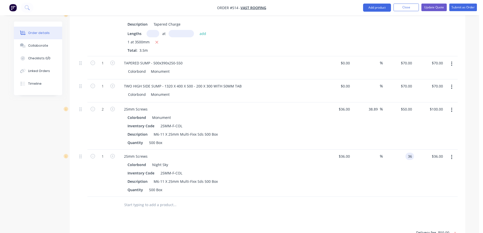
click at [412, 153] on input "36" at bounding box center [411, 156] width 7 height 7
type input "50"
type input "38.89"
type input "$50.00"
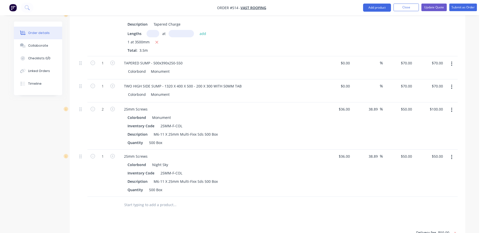
click at [395, 163] on div "$50.00 $50.00" at bounding box center [398, 173] width 31 height 47
click at [442, 7] on button "Update Quote" at bounding box center [434, 8] width 25 height 8
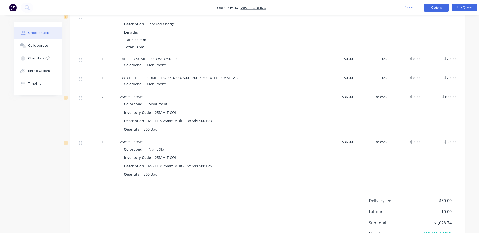
scroll to position [710, 0]
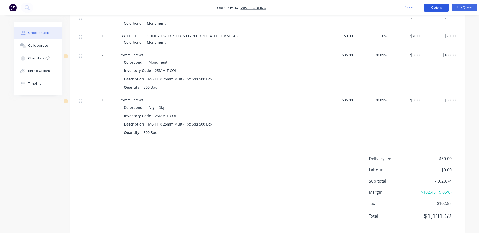
click at [435, 10] on button "Options" at bounding box center [436, 8] width 25 height 8
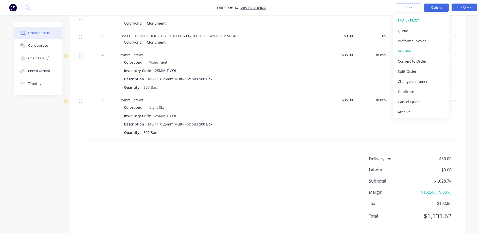
click at [337, 165] on div "Delivery fee $50.00 Labour $0.00 Sub total $1,028.74 Margin $102.48 ( 19.05 %) …" at bounding box center [267, 191] width 380 height 70
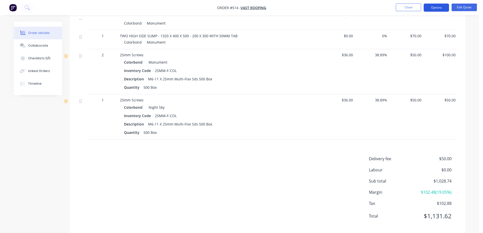
click at [434, 8] on button "Options" at bounding box center [436, 8] width 25 height 8
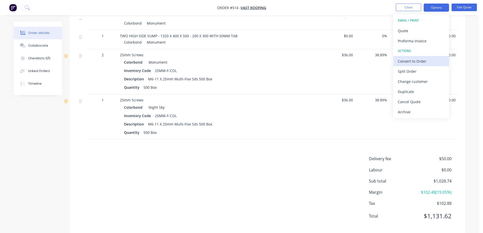
click at [420, 58] on div "Convert to Order" at bounding box center [421, 61] width 47 height 7
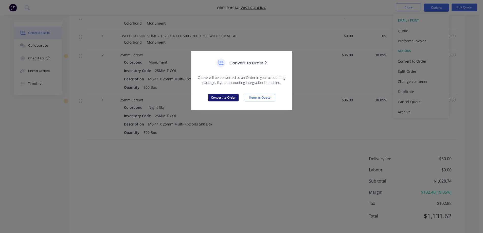
click at [212, 96] on button "Convert to Order" at bounding box center [223, 98] width 30 height 8
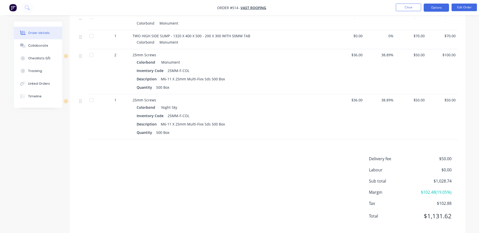
click at [434, 5] on button "Options" at bounding box center [436, 8] width 25 height 8
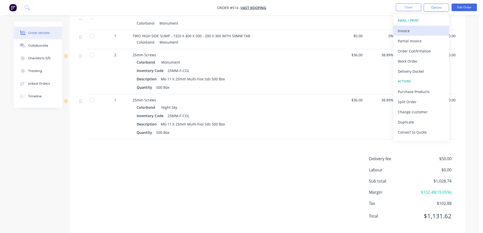
click at [421, 28] on div "Invoice" at bounding box center [421, 30] width 47 height 7
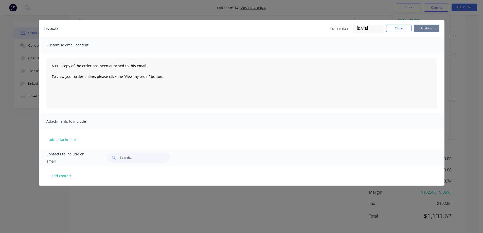
click at [425, 31] on button "Options" at bounding box center [426, 29] width 25 height 8
click at [426, 36] on button "Preview" at bounding box center [430, 37] width 32 height 8
click at [403, 31] on button "Close" at bounding box center [398, 29] width 25 height 8
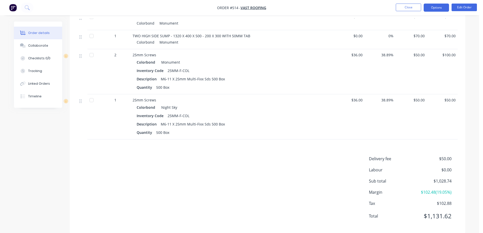
click at [425, 9] on button "Options" at bounding box center [436, 8] width 25 height 8
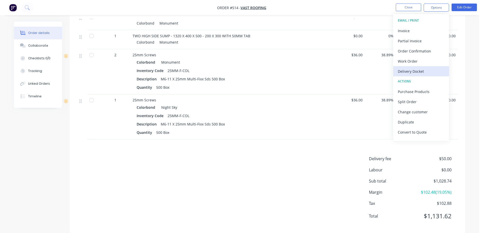
click at [410, 66] on button "Delivery Docket" at bounding box center [421, 71] width 56 height 10
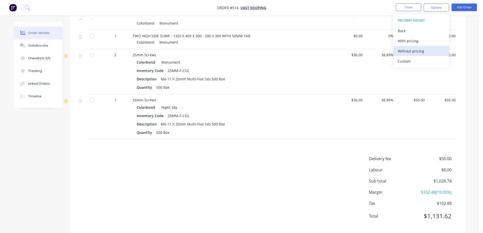
click at [408, 52] on div "Without pricing" at bounding box center [421, 50] width 47 height 7
click at [413, 49] on div "Order Confirmation" at bounding box center [421, 50] width 47 height 7
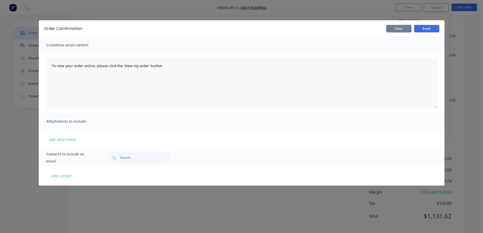
click at [403, 28] on button "Close" at bounding box center [398, 29] width 25 height 8
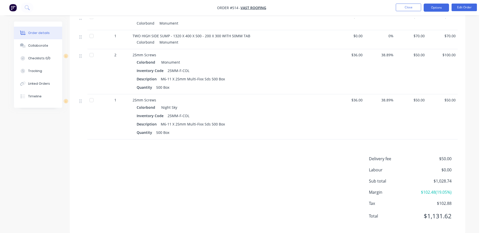
click at [434, 10] on button "Options" at bounding box center [436, 8] width 25 height 8
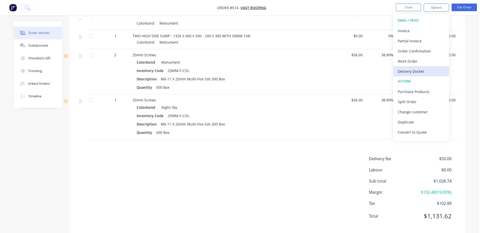
click at [422, 68] on div "Delivery Docket" at bounding box center [421, 71] width 47 height 7
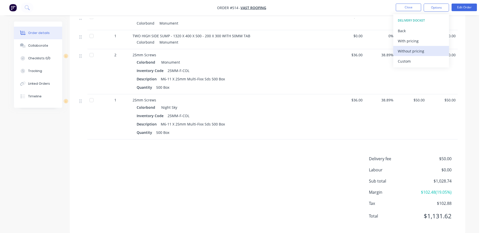
click at [417, 53] on div "Without pricing" at bounding box center [421, 50] width 47 height 7
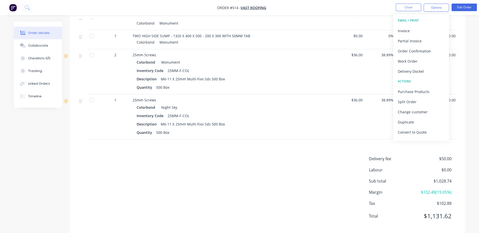
click at [14, 7] on img "button" at bounding box center [13, 8] width 8 height 8
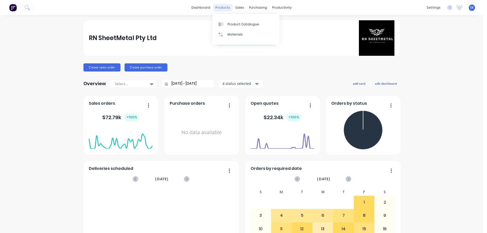
click at [215, 6] on div "products" at bounding box center [223, 8] width 20 height 8
click at [236, 23] on div "Product Catalogue" at bounding box center [243, 24] width 31 height 5
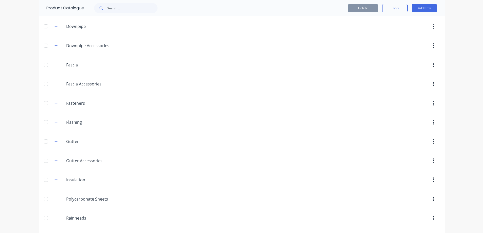
scroll to position [76, 0]
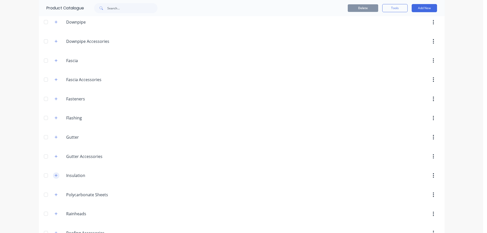
click at [54, 173] on button "button" at bounding box center [56, 175] width 6 height 6
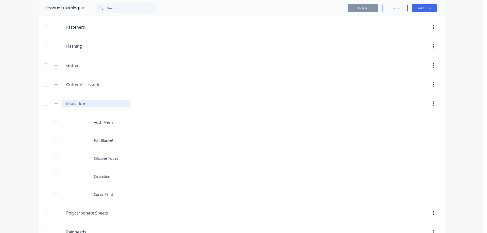
scroll to position [152, 0]
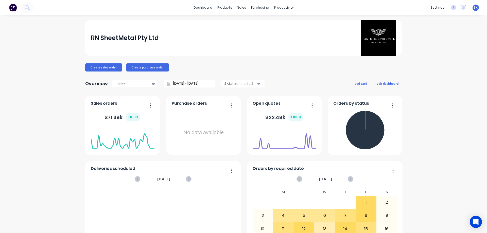
click at [240, 9] on div "sales" at bounding box center [242, 8] width 14 height 8
click at [244, 21] on link "Sales Orders" at bounding box center [266, 24] width 67 height 10
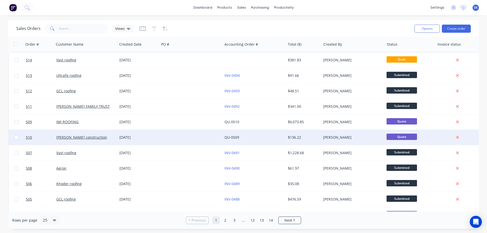
click at [120, 136] on div "[DATE]" at bounding box center [138, 137] width 38 height 5
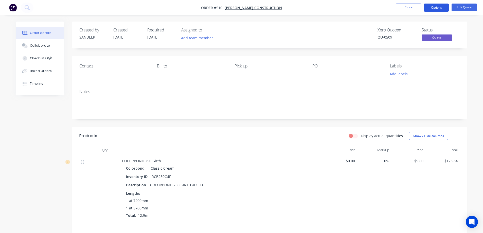
click at [432, 7] on button "Options" at bounding box center [436, 8] width 25 height 8
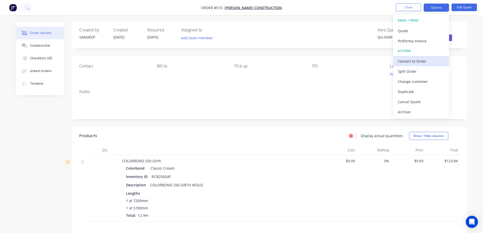
click at [409, 58] on div "Convert to Order" at bounding box center [421, 61] width 47 height 7
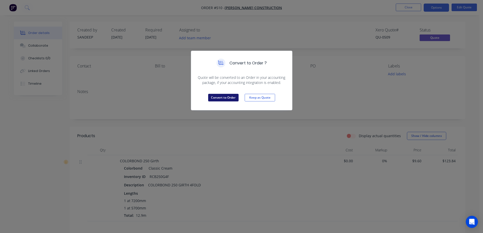
click at [220, 97] on button "Convert to Order" at bounding box center [223, 98] width 30 height 8
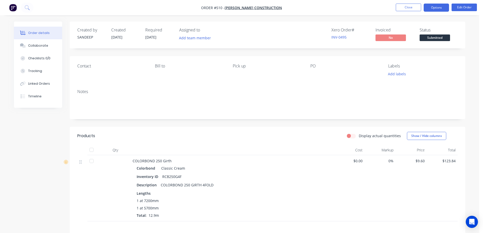
click at [432, 7] on button "Options" at bounding box center [436, 8] width 25 height 8
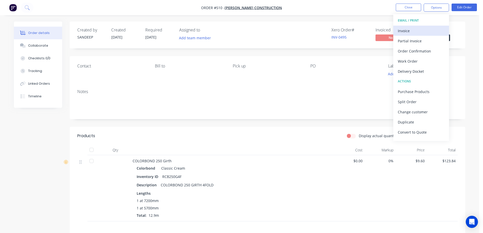
click at [428, 30] on div "Invoice" at bounding box center [421, 30] width 47 height 7
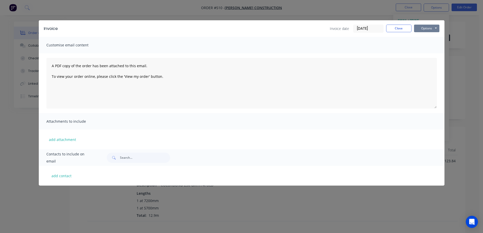
click at [430, 32] on button "Options" at bounding box center [426, 29] width 25 height 8
click at [427, 39] on button "Preview" at bounding box center [430, 37] width 32 height 8
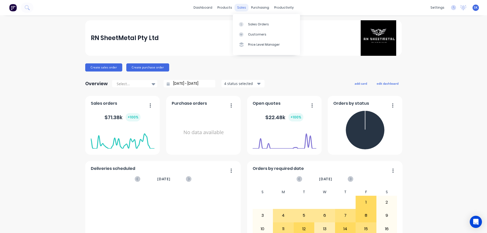
click at [243, 8] on div "sales" at bounding box center [242, 8] width 14 height 8
click at [251, 41] on link "Price Level Manager" at bounding box center [266, 45] width 67 height 10
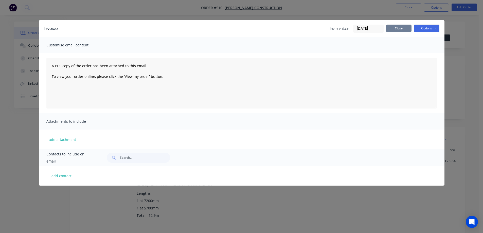
click at [392, 28] on button "Close" at bounding box center [398, 29] width 25 height 8
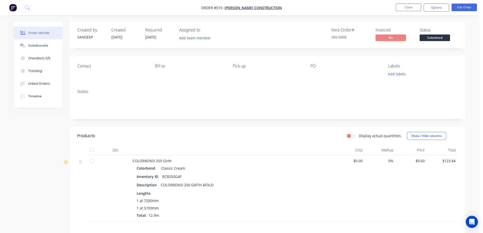
click at [16, 7] on img "button" at bounding box center [13, 8] width 8 height 8
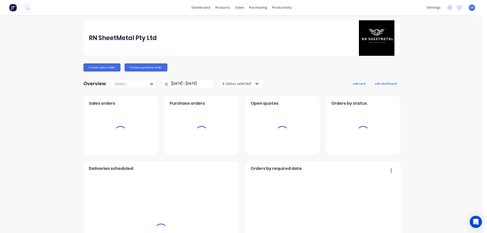
click at [240, 7] on div "sales" at bounding box center [240, 8] width 14 height 8
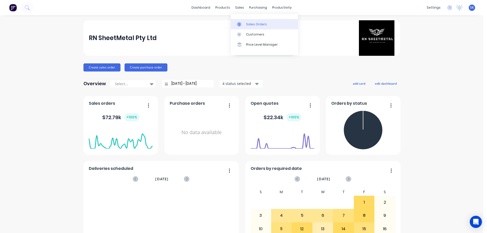
click at [249, 25] on div "Sales Orders" at bounding box center [256, 24] width 21 height 5
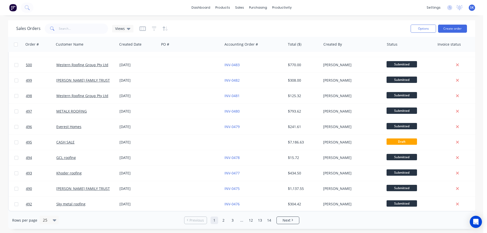
scroll to position [230, 0]
click at [224, 222] on link "2" at bounding box center [224, 221] width 8 height 8
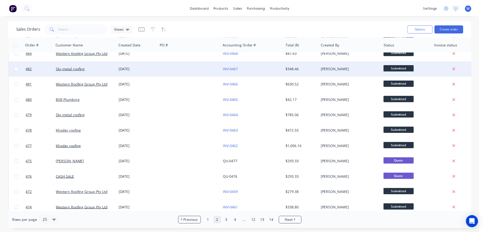
scroll to position [101, 0]
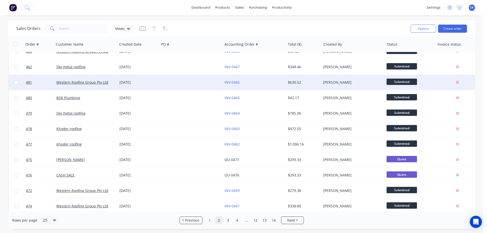
click at [203, 84] on div at bounding box center [190, 82] width 63 height 15
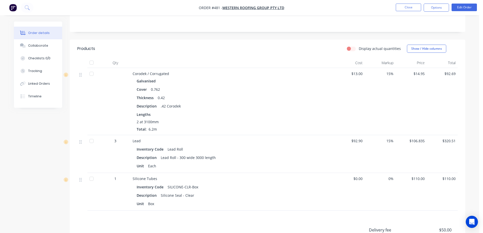
scroll to position [127, 0]
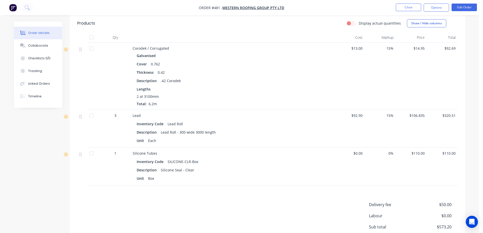
click at [11, 9] on img "button" at bounding box center [13, 8] width 8 height 8
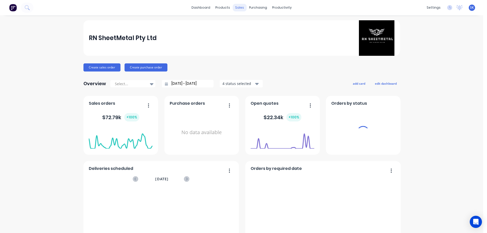
click at [238, 9] on div "sales" at bounding box center [240, 8] width 14 height 8
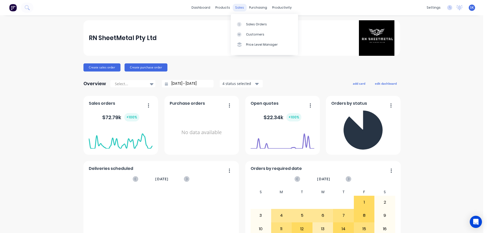
click at [239, 10] on div "sales" at bounding box center [240, 8] width 14 height 8
click at [245, 25] on link "Sales Orders" at bounding box center [264, 24] width 67 height 10
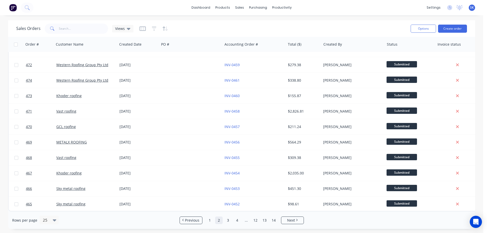
scroll to position [230, 0]
click at [228, 221] on link "3" at bounding box center [228, 221] width 8 height 8
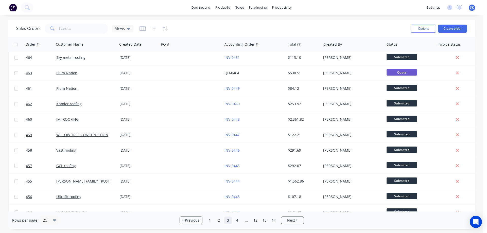
scroll to position [0, 0]
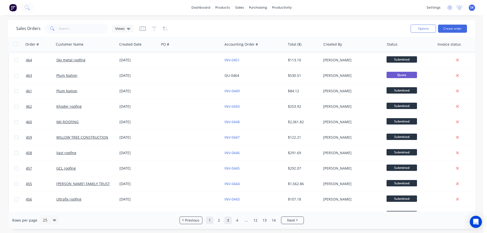
click at [211, 221] on link "1" at bounding box center [210, 221] width 8 height 8
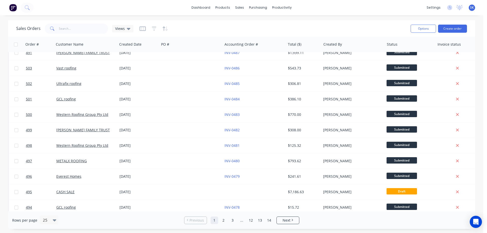
scroll to position [152, 0]
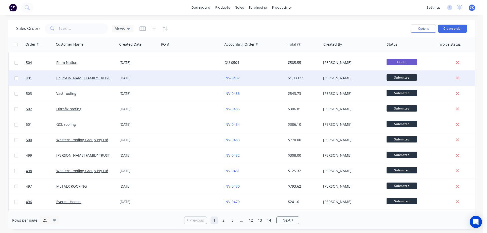
click at [171, 82] on div at bounding box center [190, 78] width 63 height 15
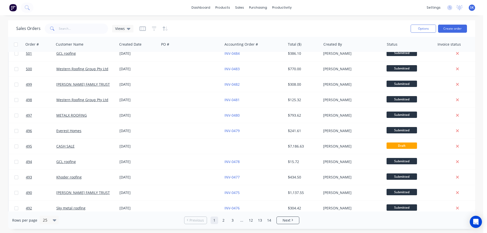
scroll to position [228, 0]
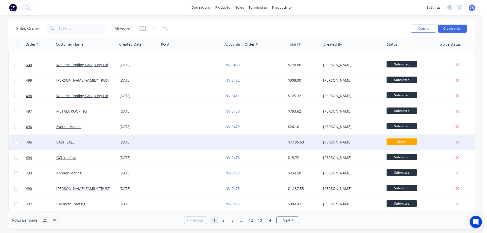
click at [127, 138] on div "[DATE]" at bounding box center [138, 142] width 42 height 15
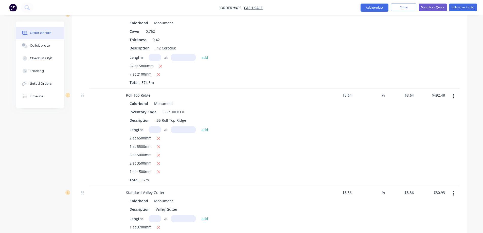
scroll to position [178, 0]
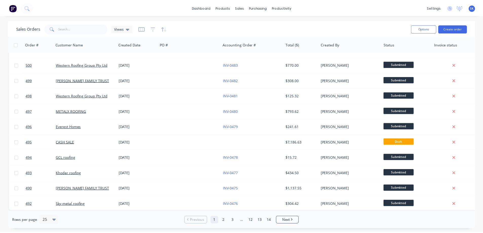
scroll to position [230, 0]
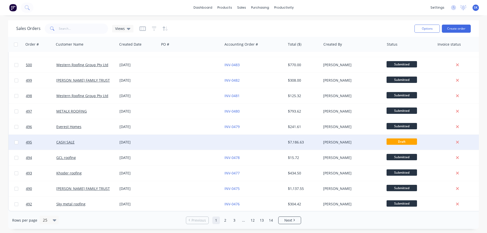
click at [120, 137] on div "[DATE]" at bounding box center [138, 142] width 42 height 15
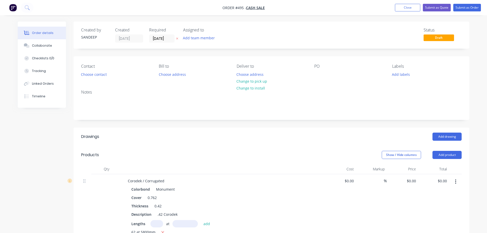
type input "$13.00"
type input "$4,865.90"
type input "$8.64"
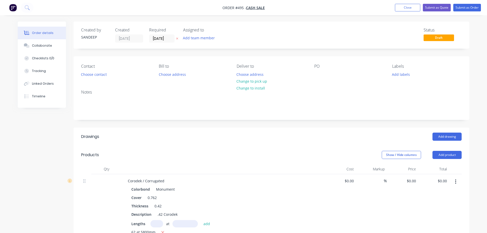
type input "$492.48"
type input "$8.36"
type input "$30.93"
type input "$101.00"
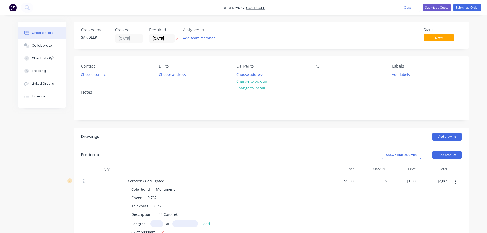
type input "23.76"
type input "$124.9976"
type input "$374.99"
type input "$54.00"
type input "38.89"
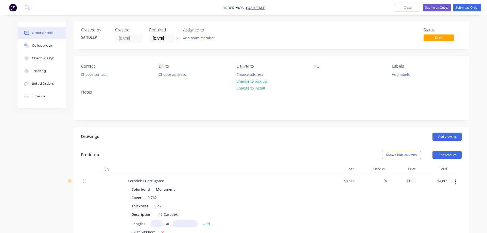
type input "$75.00"
type input "$99.00"
type input "$594.00"
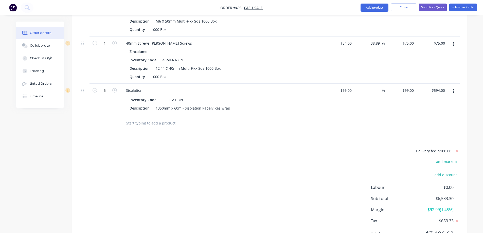
scroll to position [444, 0]
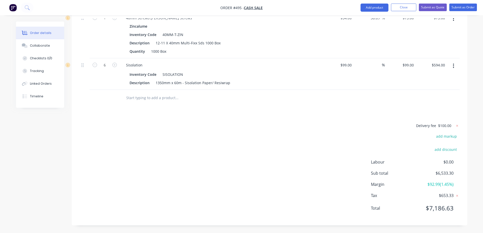
click at [453, 66] on button "button" at bounding box center [454, 65] width 12 height 9
click at [427, 109] on div "Delete" at bounding box center [435, 109] width 39 height 7
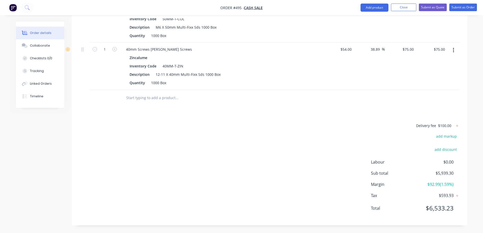
scroll to position [412, 0]
click at [384, 9] on button "Add product" at bounding box center [375, 8] width 28 height 8
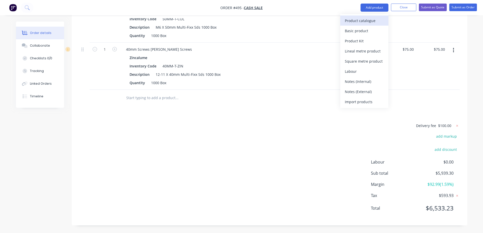
click at [354, 23] on div "Product catalogue" at bounding box center [364, 20] width 39 height 7
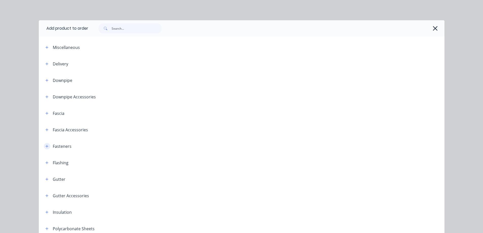
click at [45, 146] on icon "button" at bounding box center [46, 146] width 3 height 3
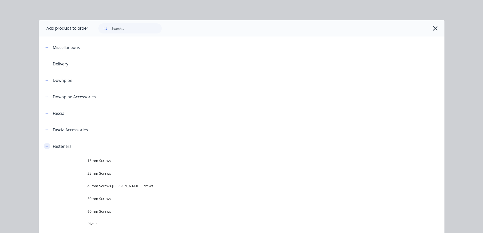
click at [45, 146] on icon "button" at bounding box center [46, 146] width 3 height 0
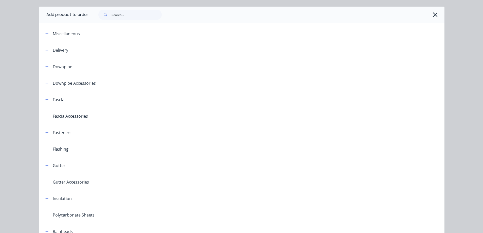
scroll to position [25, 0]
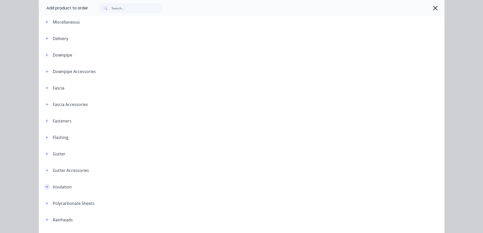
click at [45, 189] on button "button" at bounding box center [47, 187] width 6 height 6
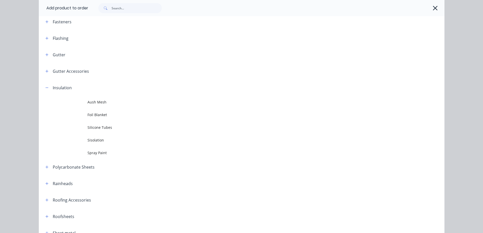
scroll to position [127, 0]
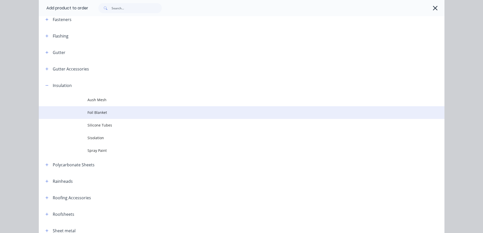
click at [106, 112] on span "Foil Blanket" at bounding box center [231, 112] width 286 height 5
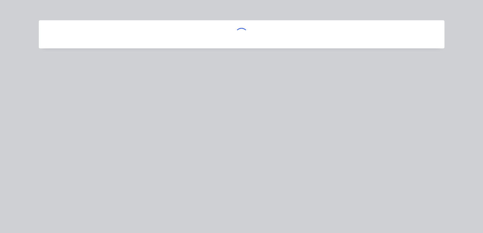
scroll to position [0, 0]
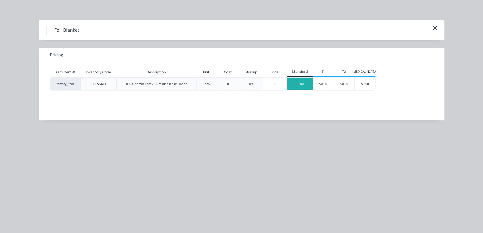
click at [307, 83] on div "$0.00" at bounding box center [300, 84] width 26 height 13
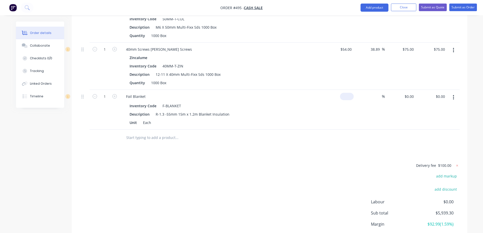
click at [350, 99] on input at bounding box center [348, 96] width 12 height 7
type input "$80.00"
click at [336, 116] on div "$80.00 80" at bounding box center [338, 110] width 31 height 40
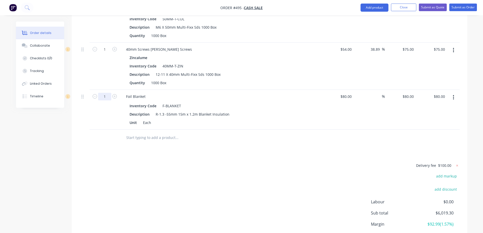
click at [106, 6] on input "1" at bounding box center [104, 2] width 13 height 8
type input "16"
type input "$1,280.00"
click at [198, 171] on div "Delivery fee $100.00 add markup add discount Labour $0.00 Sub total $6,019.30 M…" at bounding box center [269, 209] width 380 height 95
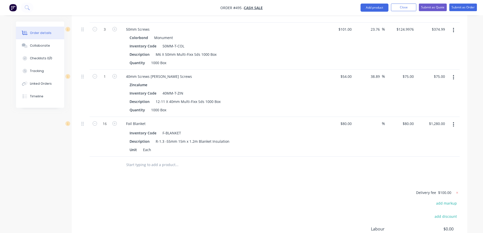
scroll to position [376, 0]
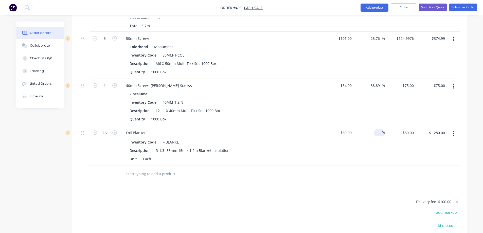
click at [381, 134] on input at bounding box center [379, 132] width 6 height 7
type input "15"
type input "$92.00"
type input "$1,472.00"
click at [329, 180] on div at bounding box center [269, 174] width 380 height 16
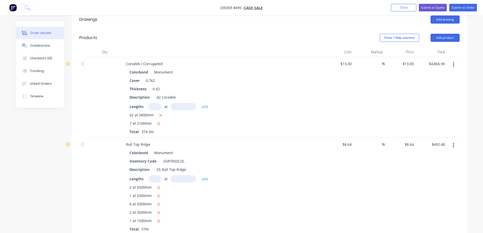
scroll to position [123, 0]
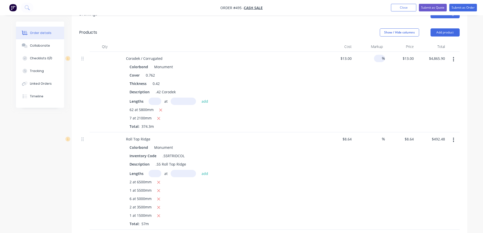
click at [377, 55] on input at bounding box center [379, 58] width 6 height 7
type input "15"
type input "$14.95"
type input "$5,595.79"
click at [378, 100] on div "15 15 %" at bounding box center [369, 92] width 31 height 81
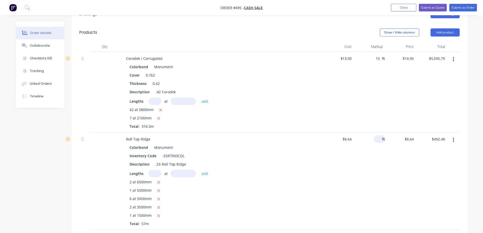
click at [379, 139] on input at bounding box center [379, 138] width 6 height 7
type input "15"
type input "$9.936"
type input "$566.35"
click at [377, 159] on div "15 15 %" at bounding box center [369, 180] width 31 height 97
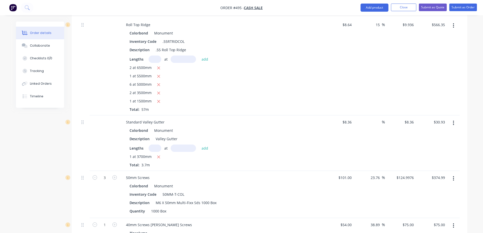
scroll to position [249, 0]
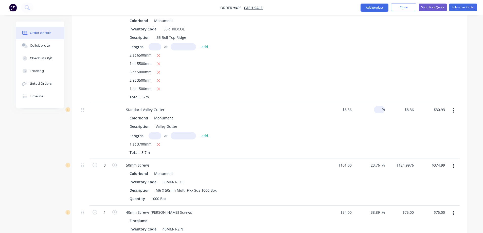
click at [377, 108] on input at bounding box center [379, 109] width 6 height 7
type input "15"
type input "$9.614"
type input "$35.57"
click at [357, 128] on div "15 15 %" at bounding box center [369, 131] width 31 height 56
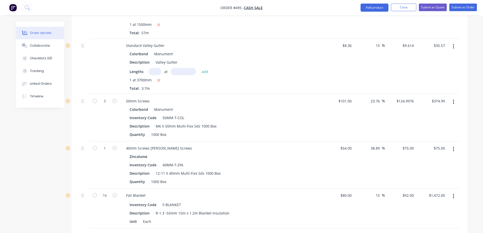
scroll to position [325, 0]
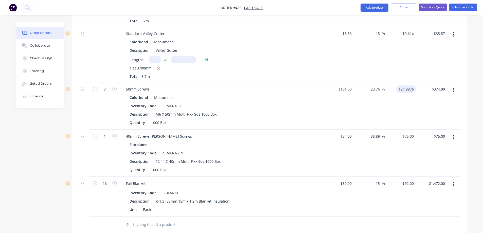
click at [400, 92] on input "124.9976" at bounding box center [407, 88] width 18 height 7
type input "$125.00"
type input "$375.00"
click at [388, 106] on div "$125.00 $125.00" at bounding box center [400, 105] width 31 height 47
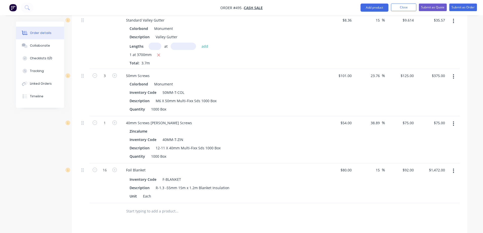
scroll to position [351, 0]
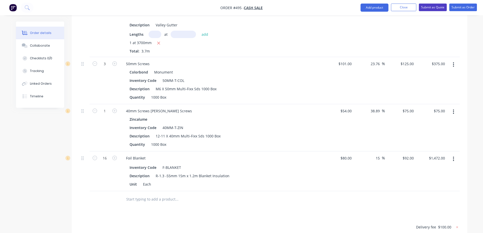
click at [430, 9] on button "Submit as Quote" at bounding box center [433, 8] width 28 height 8
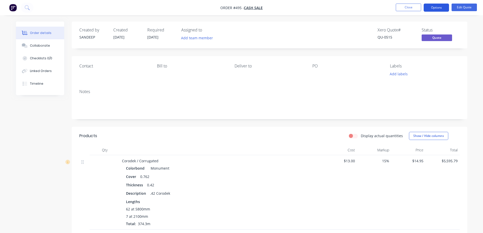
click at [431, 10] on button "Options" at bounding box center [436, 8] width 25 height 8
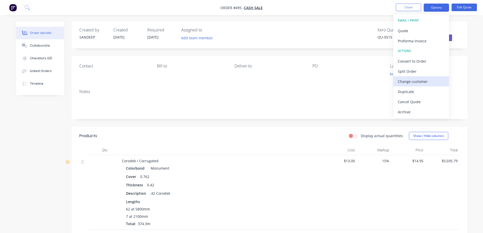
click at [414, 79] on div "Change customer" at bounding box center [421, 81] width 47 height 7
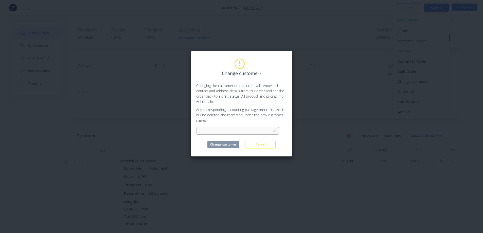
click at [233, 131] on div at bounding box center [235, 131] width 68 height 6
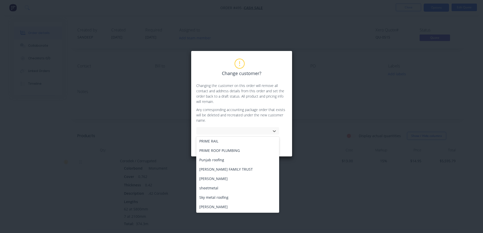
scroll to position [178, 0]
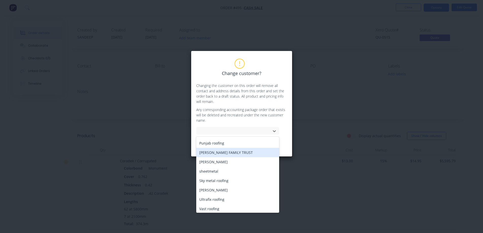
click at [219, 154] on div "[PERSON_NAME] FAMILY TRUST" at bounding box center [237, 152] width 83 height 9
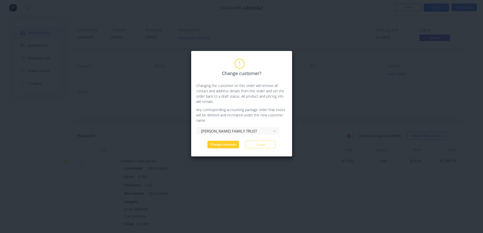
click at [220, 145] on button "Change customer" at bounding box center [223, 145] width 32 height 8
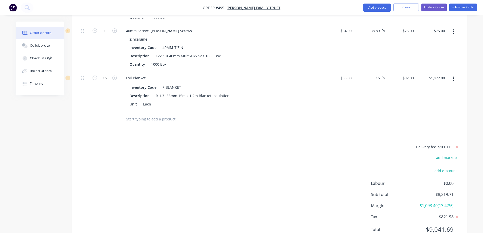
scroll to position [431, 0]
click at [409, 81] on div "92 92" at bounding box center [400, 91] width 31 height 40
type input "94"
type input "17.5"
type input "$94.00"
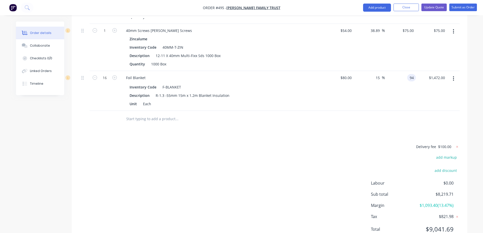
type input "$1,504.00"
click at [392, 91] on div "$94.00 94" at bounding box center [400, 91] width 31 height 40
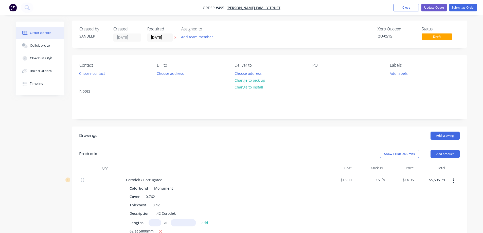
scroll to position [0, 0]
click at [236, 76] on button "Choose address" at bounding box center [248, 74] width 32 height 7
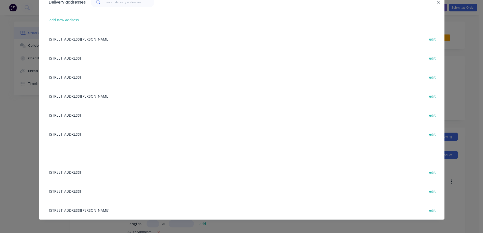
scroll to position [28, 0]
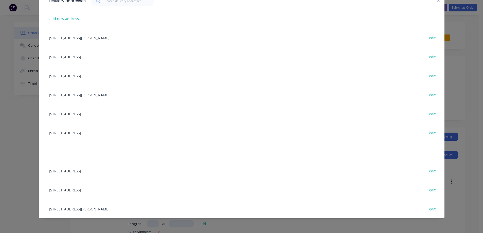
click at [93, 211] on div "Lot 1649, Mel Ave, TARNEIT, Victoria, Australia, 3029 edit" at bounding box center [241, 208] width 391 height 19
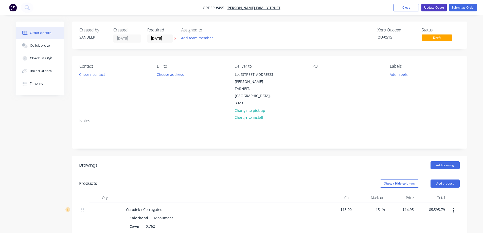
click at [437, 8] on button "Update Quote" at bounding box center [434, 8] width 25 height 8
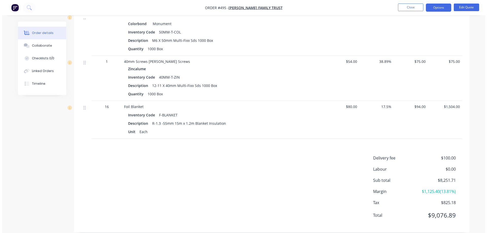
scroll to position [374, 0]
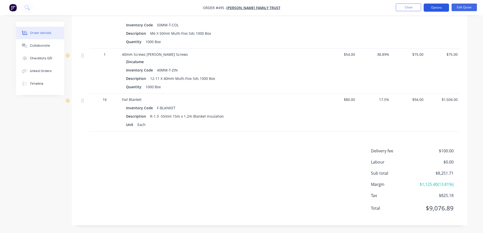
click at [441, 7] on button "Options" at bounding box center [436, 8] width 25 height 8
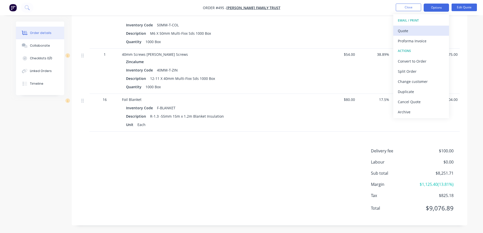
click at [405, 30] on div "Quote" at bounding box center [421, 30] width 47 height 7
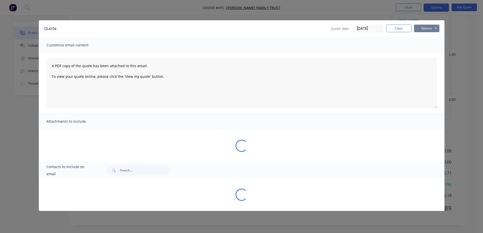
click at [420, 26] on button "Options" at bounding box center [426, 29] width 25 height 8
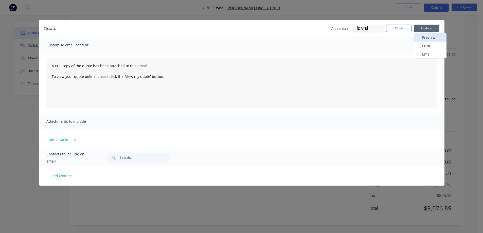
click at [424, 37] on button "Preview" at bounding box center [430, 37] width 32 height 8
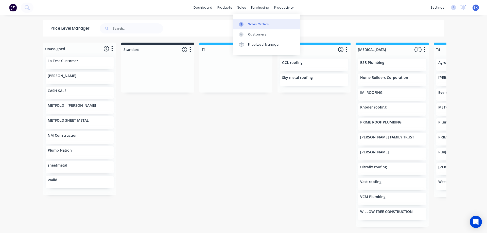
click at [250, 24] on div "Sales Orders" at bounding box center [258, 24] width 21 height 5
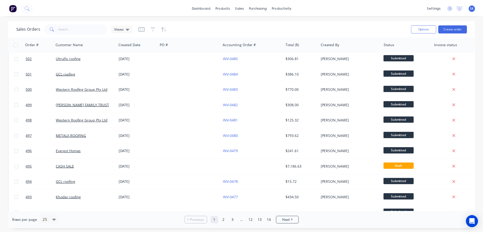
scroll to position [228, 0]
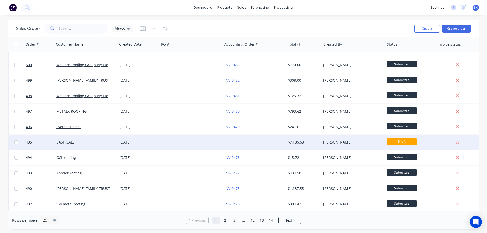
click at [144, 140] on div "[DATE]" at bounding box center [138, 142] width 38 height 5
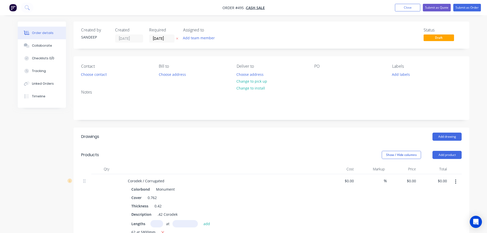
type input "$13.00"
type input "$4,865.90"
type input "$8.64"
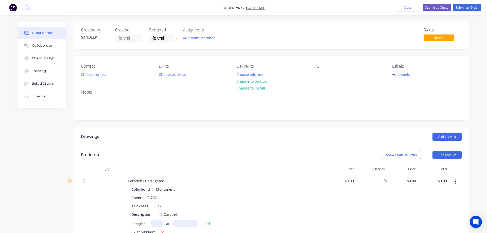
type input "$492.48"
type input "$8.36"
type input "$30.93"
type input "$101.00"
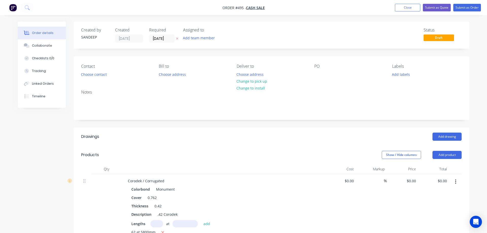
type input "23.76"
type input "$124.9976"
type input "$374.99"
type input "$54.00"
type input "38.89"
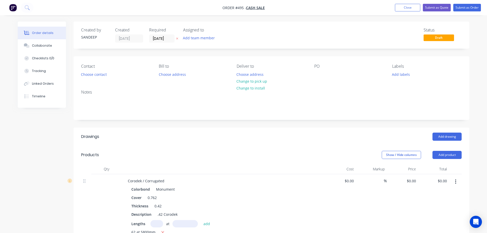
type input "$75.00"
type input "$99.00"
type input "$594.00"
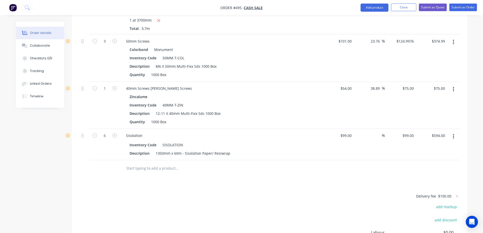
scroll to position [368, 0]
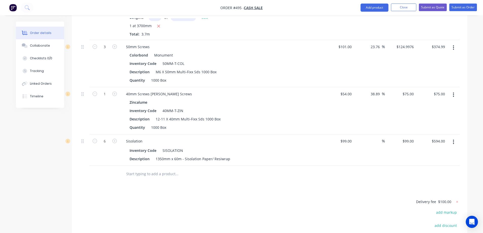
click at [452, 141] on button "button" at bounding box center [454, 141] width 12 height 9
click at [422, 183] on div "Delete" at bounding box center [435, 185] width 39 height 7
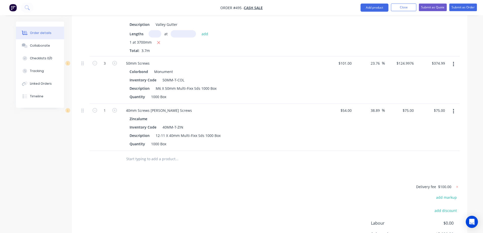
scroll to position [342, 0]
